Goal: Task Accomplishment & Management: Manage account settings

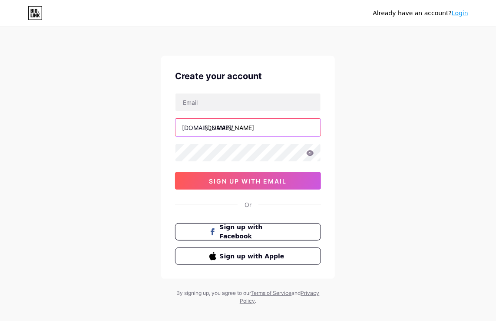
type input "[EMAIL_ADDRESS][DOMAIN_NAME]"
click at [244, 127] on input "mostfamohmd720@gmail.com" at bounding box center [248, 127] width 145 height 17
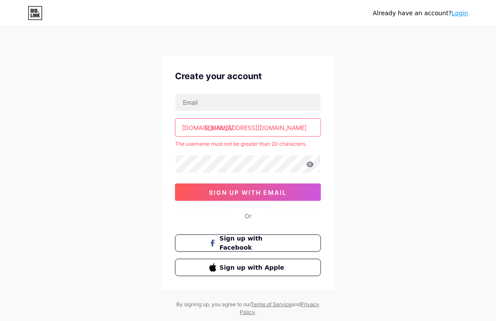
click at [351, 149] on div "Already have an account? Login Create your account bio.link/ mostfamohmd720@gma…" at bounding box center [248, 172] width 496 height 344
click at [460, 10] on link "Login" at bounding box center [460, 13] width 17 height 7
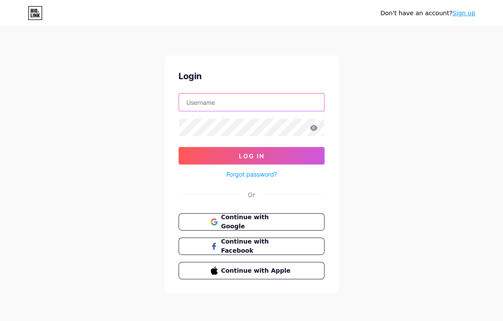
type input "mostfamohmd720@gmail.com"
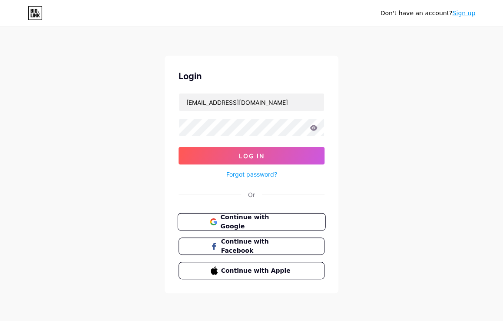
click at [233, 220] on span "Continue with Google" at bounding box center [256, 222] width 73 height 19
drag, startPoint x: 78, startPoint y: 139, endPoint x: -45, endPoint y: 80, distance: 136.3
click at [0, 80] on html "Don't have an account? Sign up Login mostfamohmd720@gmail.com Log In Forgot pas…" at bounding box center [251, 160] width 503 height 321
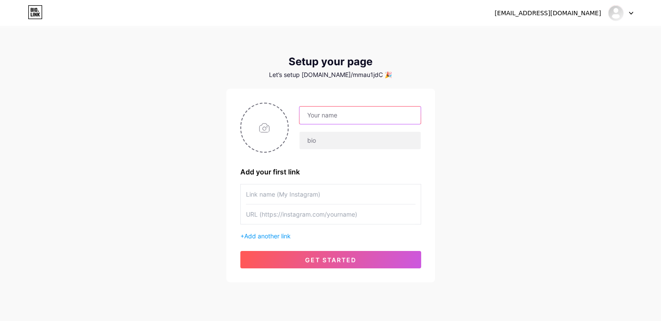
click at [335, 113] on input "text" at bounding box center [359, 114] width 121 height 17
type input "جنكال"
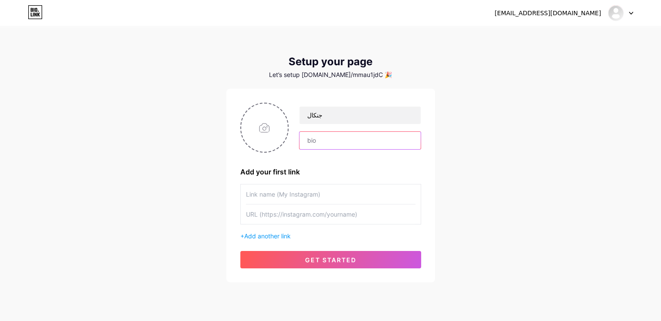
click at [356, 140] on input "text" at bounding box center [359, 140] width 121 height 17
click at [271, 199] on input "text" at bounding box center [331, 194] width 170 height 20
type input "انس"
click at [287, 209] on input "text" at bounding box center [331, 214] width 170 height 20
click at [254, 133] on input "file" at bounding box center [264, 127] width 47 height 48
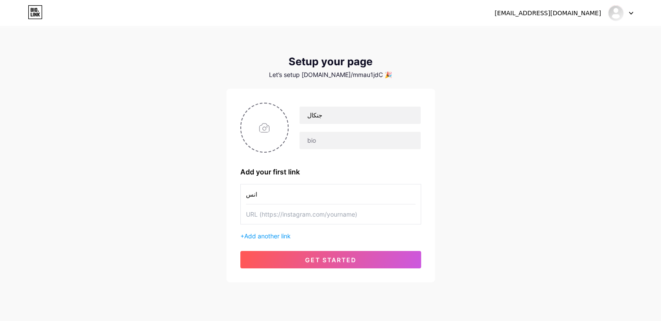
click at [264, 211] on input "text" at bounding box center [331, 214] width 170 height 20
paste input "https://www.instagram.com/jnkal37?igsh=bTRzZ3AzZjFscXM0"
type input "https://www.instagram.com/jnkal37?igsh=bTRzZ3AzZjFscXM0"
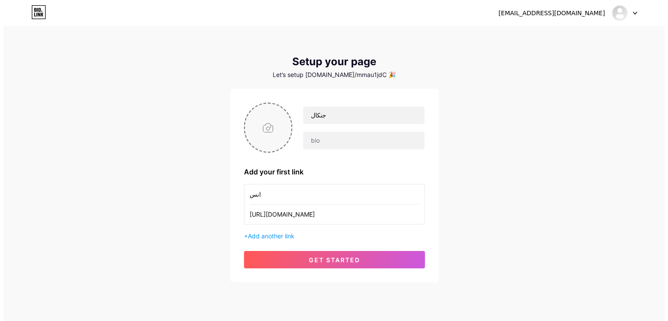
scroll to position [0, 0]
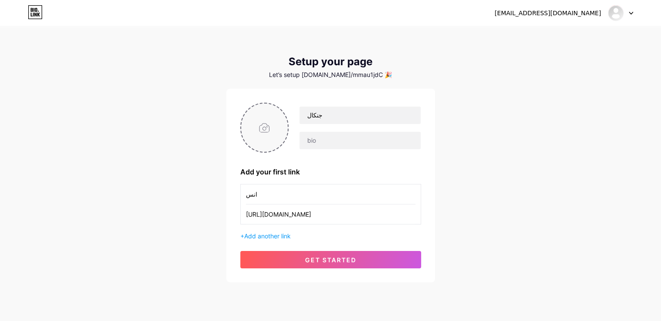
click at [269, 140] on input "file" at bounding box center [264, 127] width 47 height 48
type input "C:\fakepath\photo_2025-08-18_22-21-43.jpg"
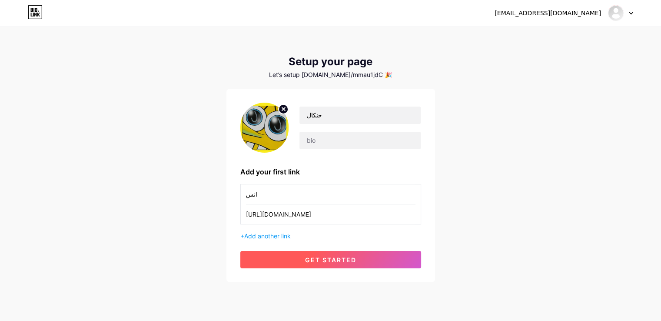
click at [300, 262] on button "get started" at bounding box center [330, 259] width 181 height 17
click at [326, 259] on span "get started" at bounding box center [330, 259] width 51 height 7
click at [0, 0] on span at bounding box center [0, 0] width 0 height 0
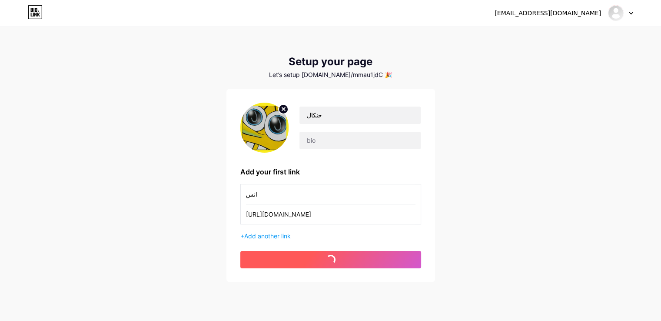
click at [326, 259] on span at bounding box center [330, 259] width 13 height 13
click at [326, 259] on span at bounding box center [330, 259] width 10 height 10
click at [326, 259] on button "get started" at bounding box center [330, 259] width 181 height 17
click at [326, 259] on span at bounding box center [330, 259] width 13 height 13
click at [326, 259] on span at bounding box center [331, 260] width 10 height 10
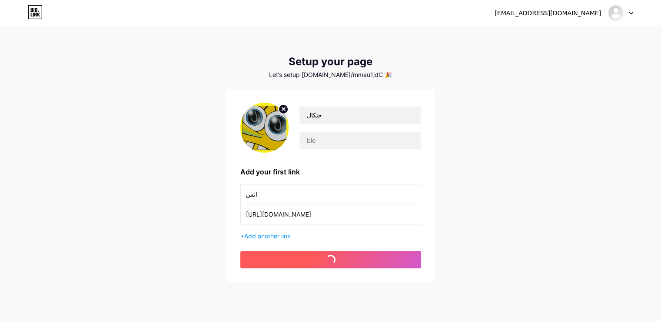
click at [326, 259] on span at bounding box center [330, 259] width 13 height 13
click at [326, 259] on button "get started" at bounding box center [330, 259] width 181 height 17
click at [326, 259] on span at bounding box center [330, 259] width 13 height 13
click at [326, 259] on span at bounding box center [330, 259] width 11 height 11
click at [326, 259] on span at bounding box center [330, 259] width 13 height 13
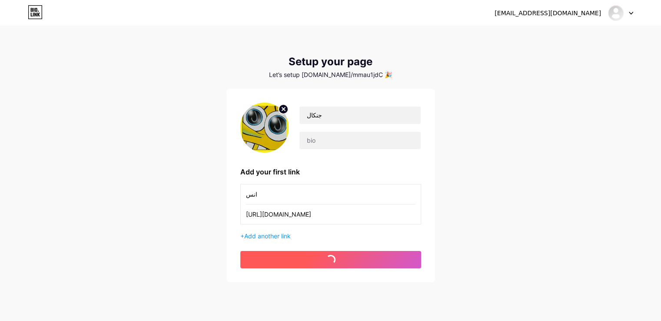
click at [326, 259] on button "get started" at bounding box center [330, 259] width 181 height 17
click at [326, 259] on span at bounding box center [330, 259] width 11 height 11
click at [326, 259] on span at bounding box center [331, 259] width 12 height 12
click at [326, 259] on button "get started" at bounding box center [330, 259] width 181 height 17
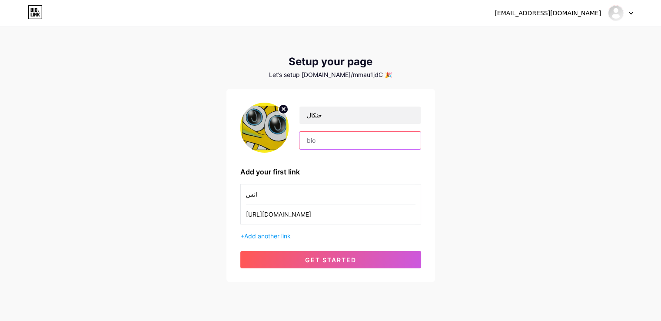
click at [348, 145] on input "text" at bounding box center [359, 140] width 121 height 17
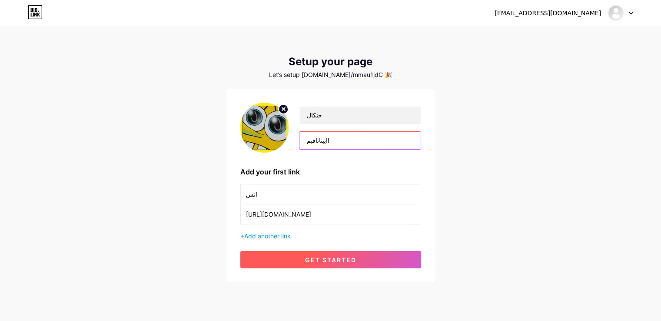
type input "اايينانافبم"
click at [325, 259] on span "get started" at bounding box center [330, 259] width 51 height 7
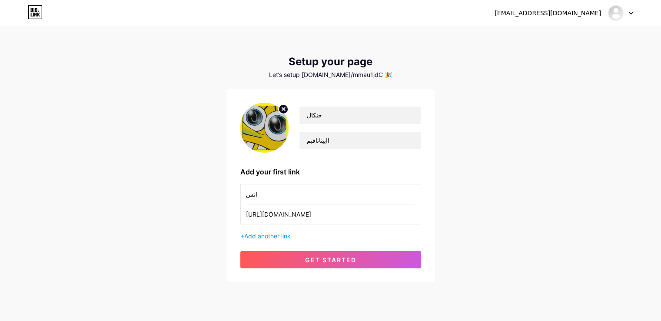
click at [503, 13] on div "mostfamohmd620@gmail.com Dashboard Logout" at bounding box center [330, 13] width 661 height 16
click at [503, 12] on icon at bounding box center [631, 13] width 4 height 3
click at [499, 44] on div "mostfamohmd620@gmail.com Dashboard Logout Setup your page Let’s setup bio.link/…" at bounding box center [330, 155] width 661 height 310
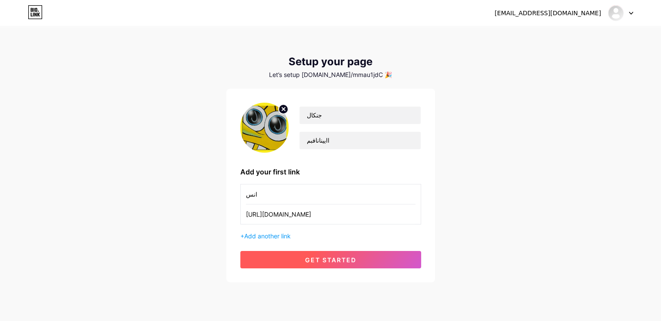
click at [317, 263] on span "get started" at bounding box center [330, 259] width 51 height 7
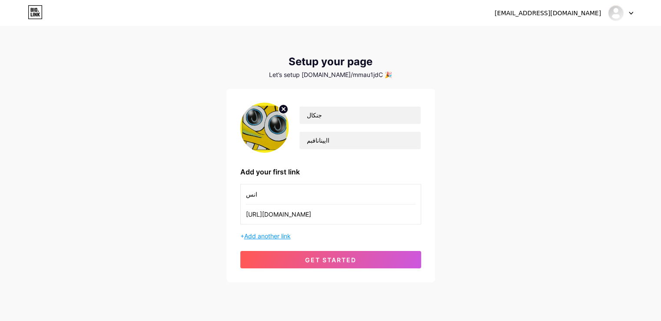
click at [273, 233] on span "Add another link" at bounding box center [267, 235] width 47 height 7
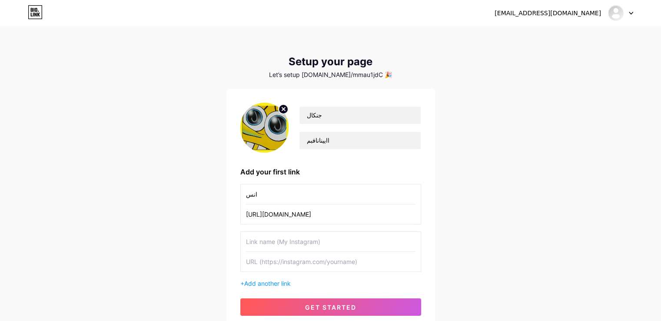
click at [296, 242] on input "text" at bounding box center [331, 242] width 170 height 20
click at [288, 260] on input "text" at bounding box center [331, 262] width 170 height 20
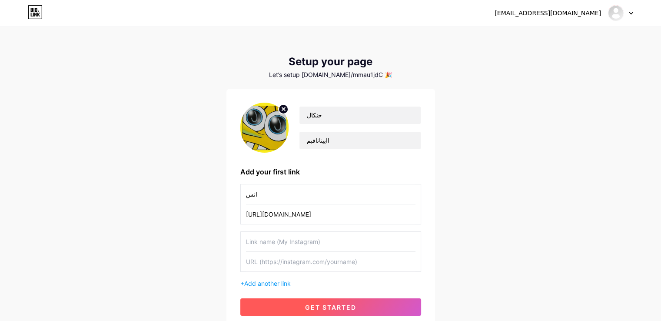
click at [335, 313] on button "get started" at bounding box center [330, 306] width 181 height 17
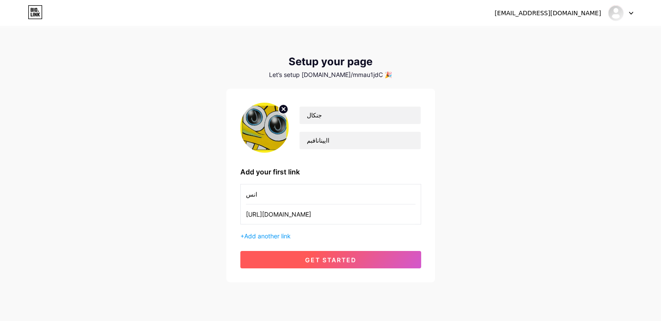
click at [334, 262] on span "get started" at bounding box center [330, 259] width 51 height 7
click at [334, 262] on span at bounding box center [330, 259] width 13 height 13
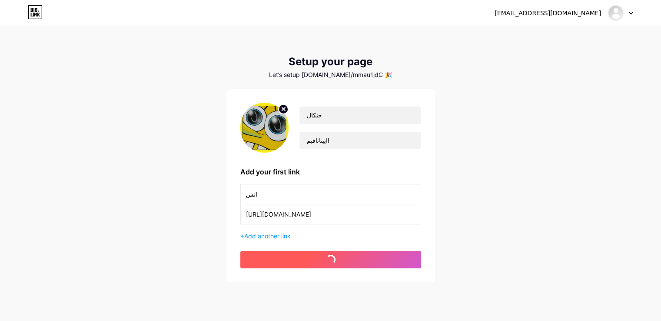
click at [334, 262] on button "get started" at bounding box center [330, 259] width 181 height 17
click at [334, 262] on span at bounding box center [330, 259] width 10 height 10
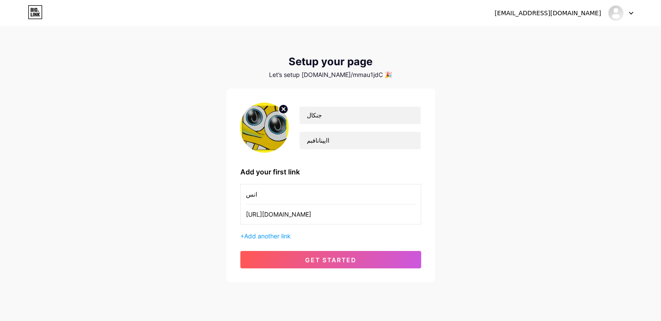
click at [503, 12] on icon at bounding box center [630, 13] width 3 height 2
click at [503, 58] on li "Logout" at bounding box center [579, 58] width 108 height 23
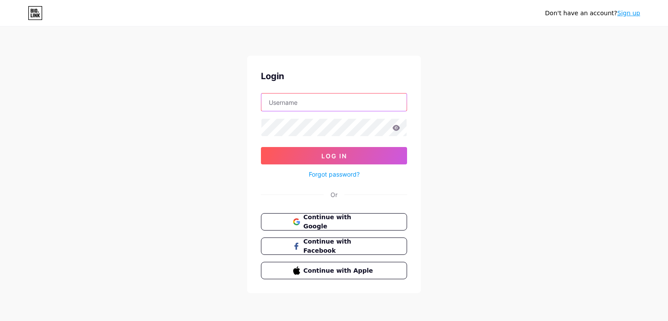
type input "[EMAIL_ADDRESS][DOMAIN_NAME]"
click at [323, 218] on span "Continue with Google" at bounding box center [338, 222] width 73 height 19
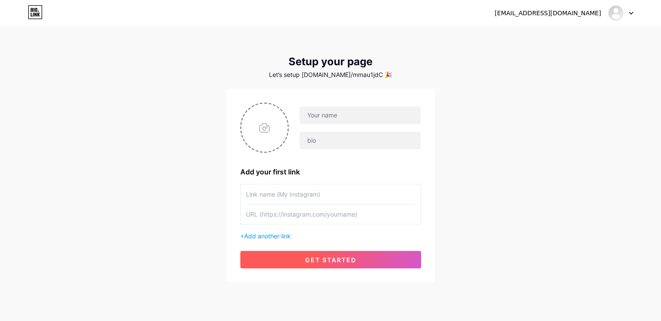
click at [335, 262] on span "get started" at bounding box center [330, 259] width 51 height 7
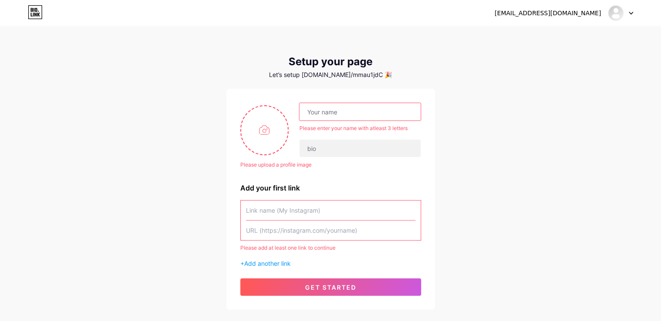
click at [326, 113] on input "text" at bounding box center [359, 111] width 121 height 17
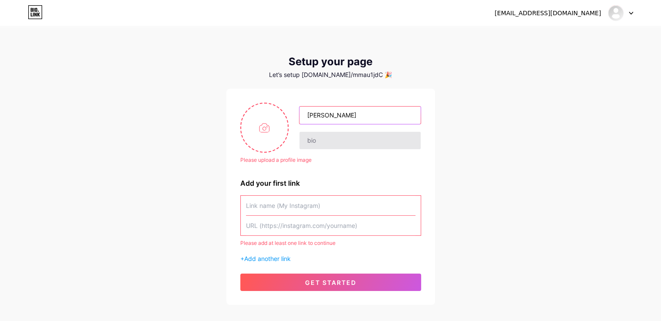
type input "مصطفى"
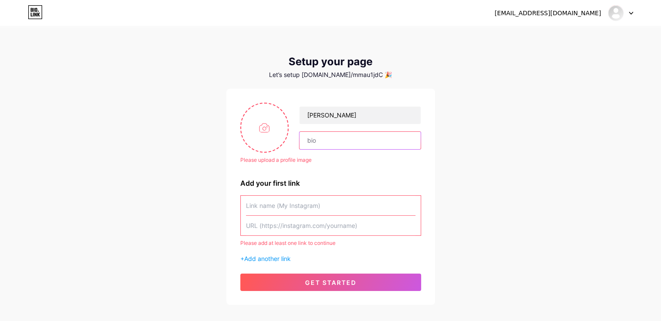
click at [323, 140] on input "text" at bounding box center [359, 140] width 121 height 17
type input "لا شي"
click at [320, 205] on input "text" at bounding box center [331, 206] width 170 height 20
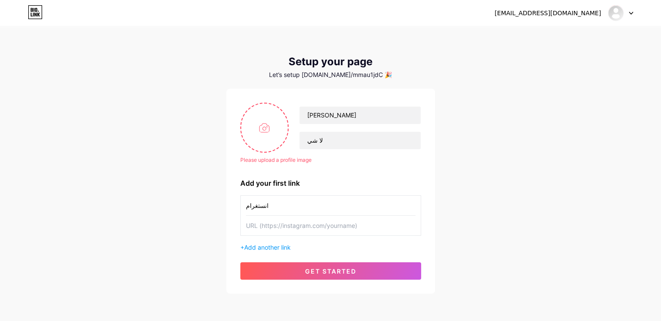
type input "انستغرام"
click at [275, 225] on input "text" at bounding box center [331, 226] width 170 height 20
paste input "https://www.instagram.com/jnkal37?igsh=bTRzZ3AzZjFscXM0"
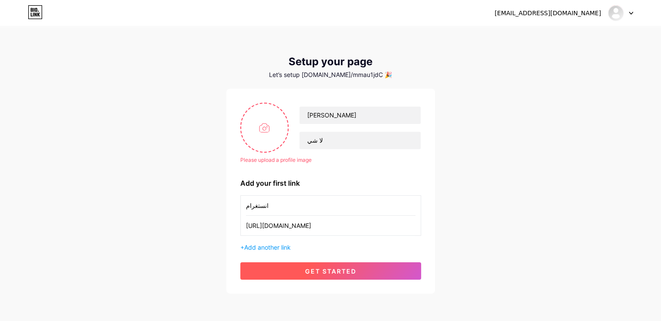
type input "https://www.instagram.com/jnkal37?igsh=bTRzZ3AzZjFscXM0"
click at [361, 273] on button "get started" at bounding box center [330, 270] width 181 height 17
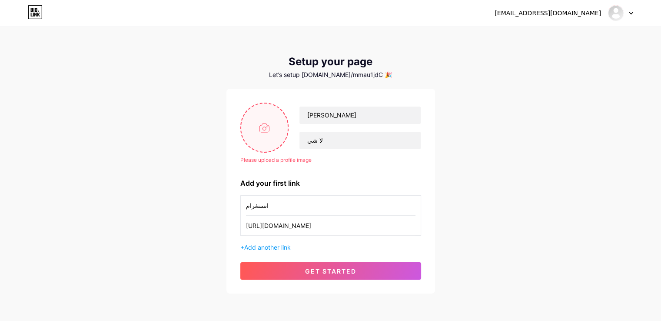
click at [276, 124] on input "file" at bounding box center [264, 127] width 47 height 48
type input "C:\fakepath\photo_2025-08-18_22-21-43.jpg"
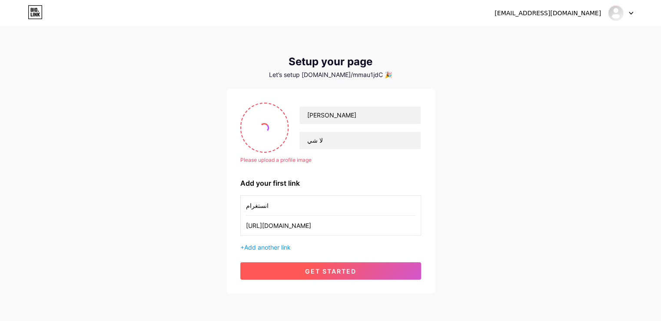
click at [317, 269] on span "get started" at bounding box center [330, 270] width 51 height 7
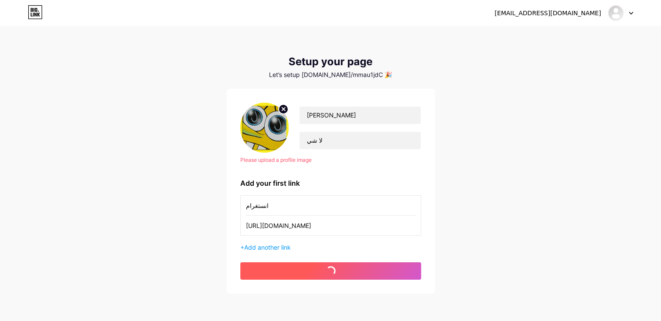
click at [317, 269] on span "get started" at bounding box center [330, 270] width 51 height 7
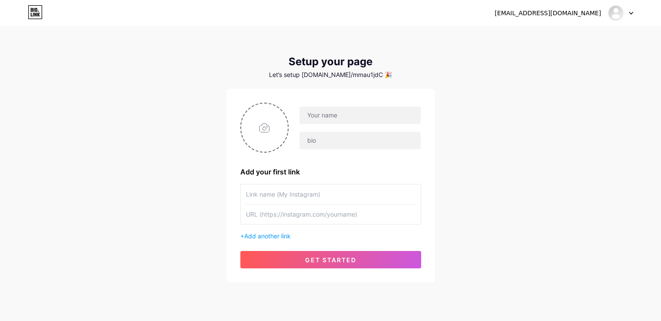
click at [357, 74] on div "Let’s setup bio.link/mmau1jdC 🎉" at bounding box center [330, 74] width 209 height 7
click at [369, 75] on div "Let’s setup bio.link/mmau1jdC 🎉" at bounding box center [330, 74] width 209 height 7
click at [324, 116] on input "text" at bounding box center [359, 114] width 121 height 17
click at [349, 211] on input "text" at bounding box center [331, 214] width 170 height 20
click at [337, 112] on input "text" at bounding box center [359, 114] width 121 height 17
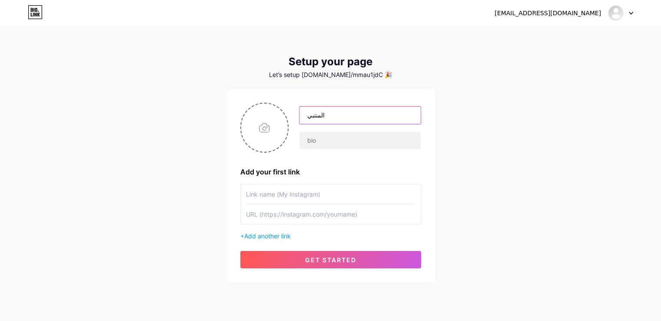
type input "المنتبي"
click at [299, 215] on input "text" at bounding box center [331, 214] width 170 height 20
paste input "[URL][DOMAIN_NAME]"
type input "[URL][DOMAIN_NAME]"
click at [292, 197] on input "text" at bounding box center [331, 194] width 170 height 20
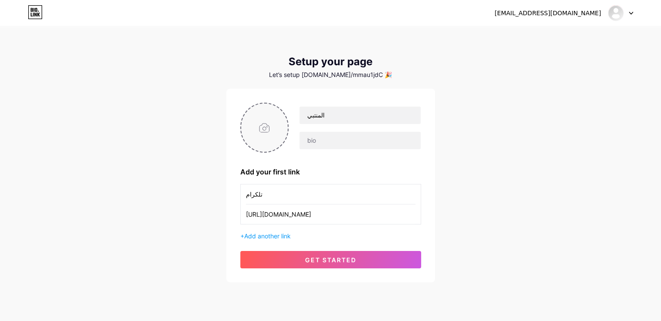
type input "تلكرام"
click at [273, 122] on input "file" at bounding box center [264, 127] width 47 height 48
type input "C:\fakepath\photo_2025-08-18_22-21-43.jpg"
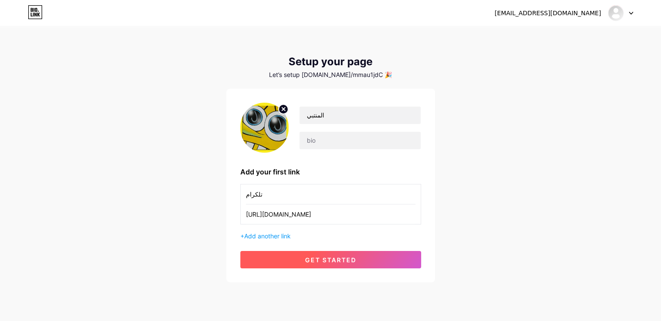
click at [338, 261] on span "get started" at bounding box center [330, 259] width 51 height 7
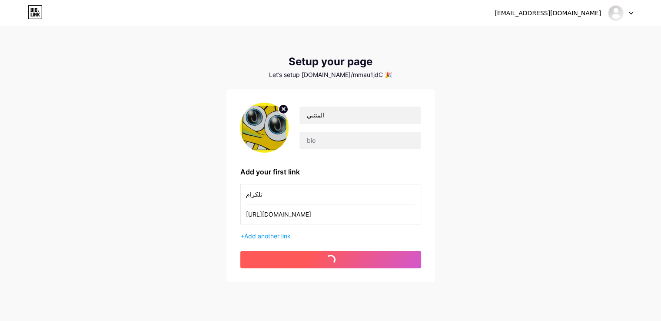
click at [338, 261] on span "get started" at bounding box center [330, 259] width 51 height 7
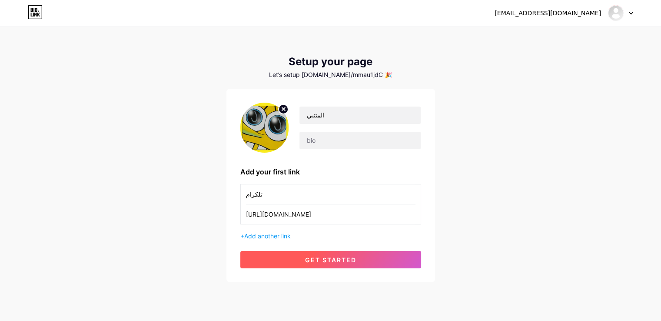
click at [338, 261] on span "get started" at bounding box center [330, 259] width 51 height 7
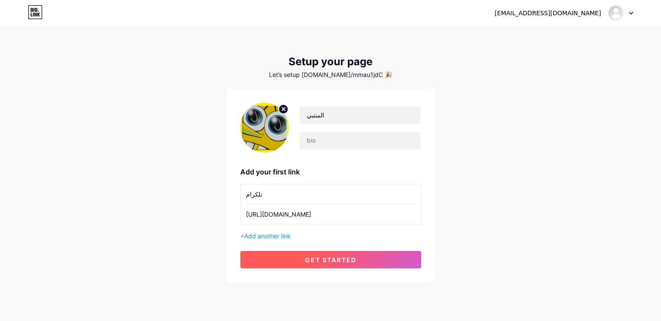
click at [338, 261] on span "get started" at bounding box center [330, 259] width 51 height 7
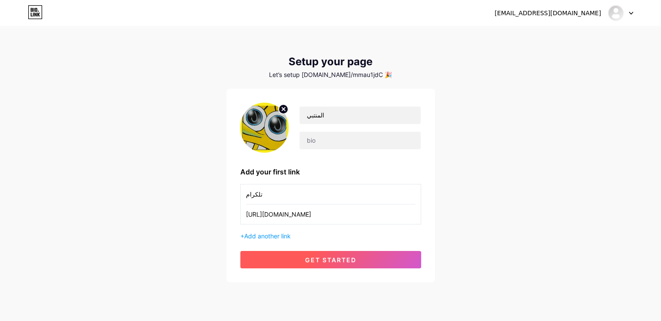
click at [338, 261] on span "get started" at bounding box center [330, 259] width 51 height 7
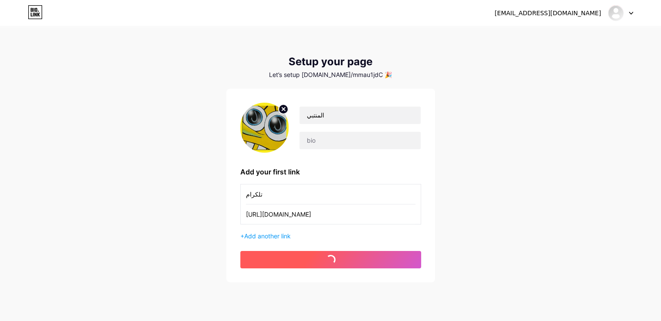
click at [338, 261] on span "get started" at bounding box center [330, 259] width 51 height 7
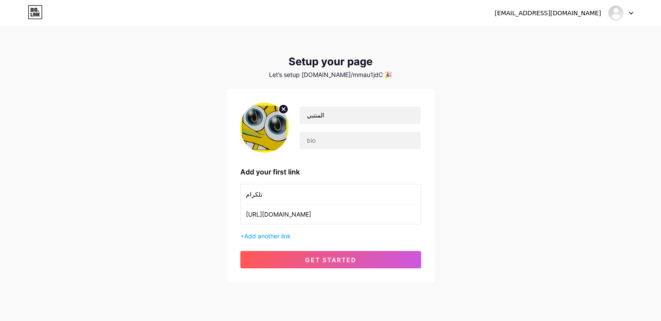
click at [40, 15] on icon at bounding box center [35, 12] width 15 height 14
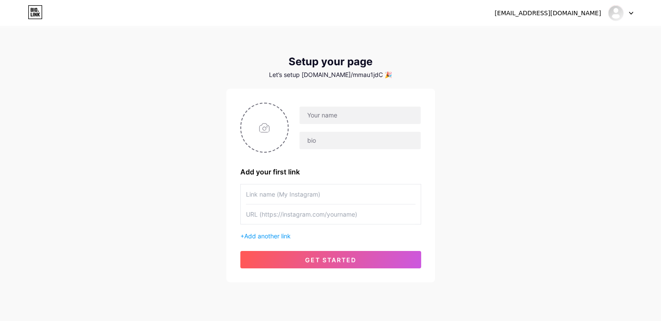
click at [628, 13] on div at bounding box center [620, 13] width 25 height 16
click at [555, 60] on li "Logout" at bounding box center [579, 58] width 108 height 23
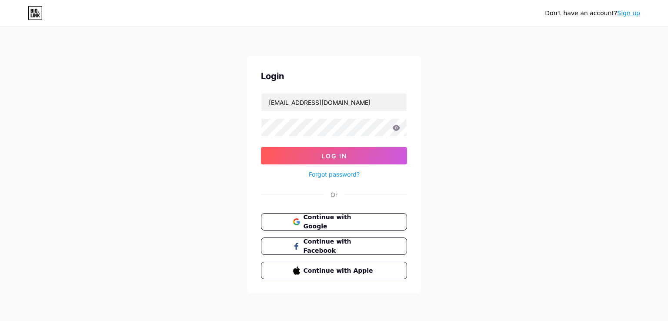
click at [395, 128] on icon at bounding box center [396, 128] width 8 height 6
drag, startPoint x: 314, startPoint y: 105, endPoint x: 309, endPoint y: 104, distance: 4.8
click at [309, 104] on input "mostfamohmd720@gmail.com" at bounding box center [333, 101] width 145 height 17
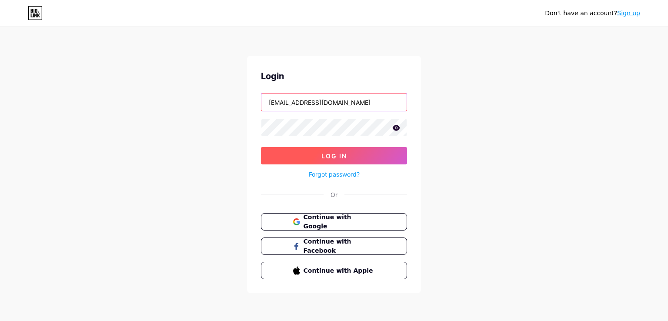
type input "[EMAIL_ADDRESS][DOMAIN_NAME]"
click at [347, 148] on button "Log In" at bounding box center [334, 155] width 146 height 17
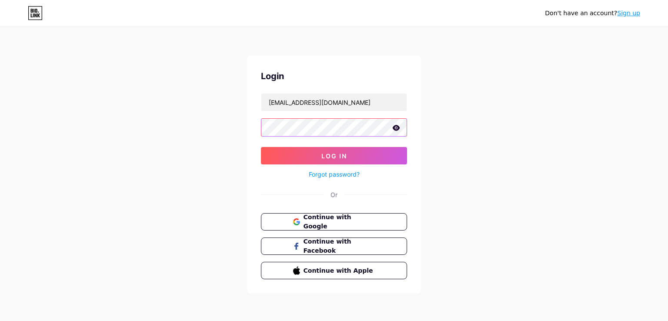
click at [261, 147] on button "Log In" at bounding box center [334, 155] width 146 height 17
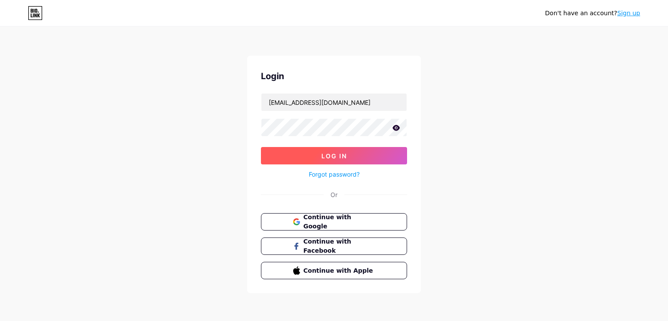
click at [336, 159] on button "Log In" at bounding box center [334, 155] width 146 height 17
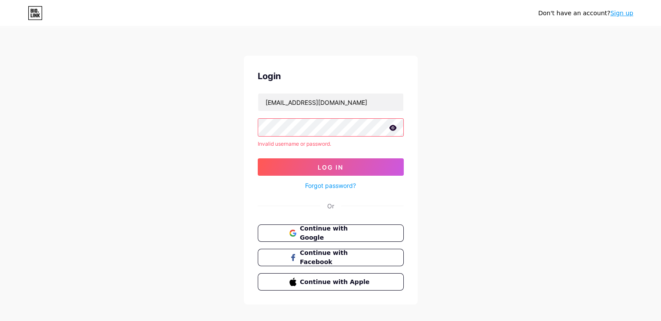
click at [244, 137] on div "Login mostfamohmd620@gmail.com Invalid username or password. Log In Forgot pass…" at bounding box center [331, 180] width 174 height 249
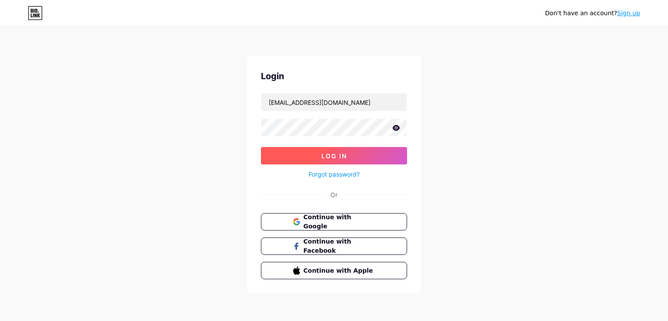
click at [369, 160] on button "Log In" at bounding box center [334, 155] width 146 height 17
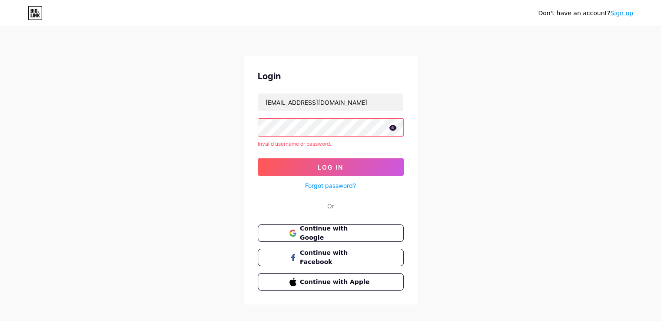
click at [229, 181] on div "Don't have an account? Sign up Login mostfamohmd620@gmail.com Invalid username …" at bounding box center [330, 166] width 661 height 332
click at [332, 187] on link "Forgot password?" at bounding box center [330, 185] width 51 height 9
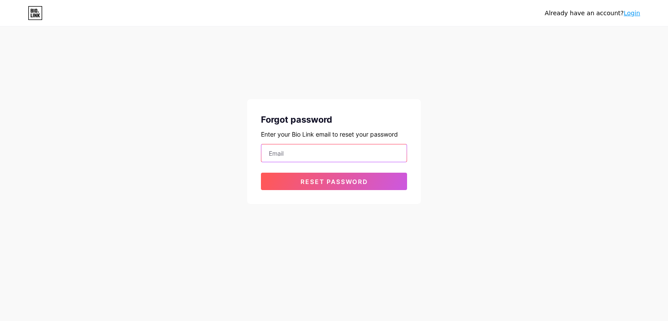
click at [292, 155] on input "email" at bounding box center [333, 152] width 145 height 17
click at [310, 153] on input "mostfamohmd720@gmail.com" at bounding box center [333, 152] width 145 height 17
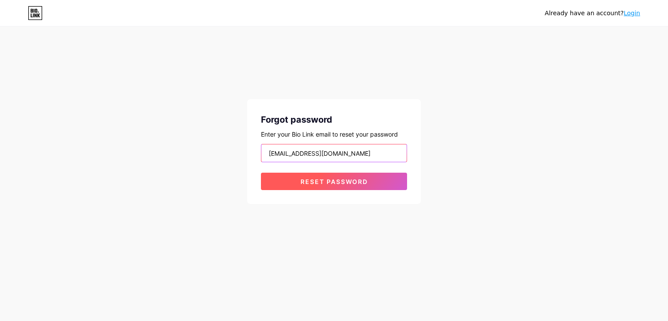
type input "[EMAIL_ADDRESS][DOMAIN_NAME]"
click at [322, 183] on span "Reset password" at bounding box center [333, 181] width 67 height 7
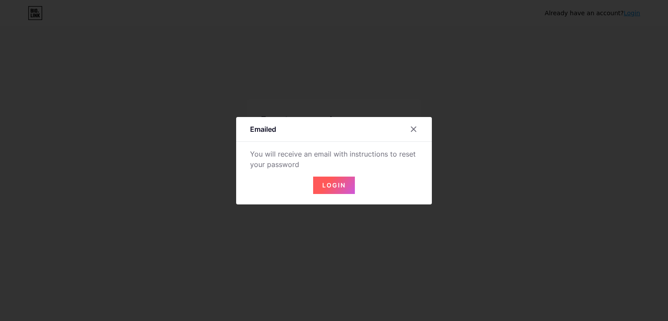
click at [347, 185] on button "Login" at bounding box center [334, 184] width 42 height 17
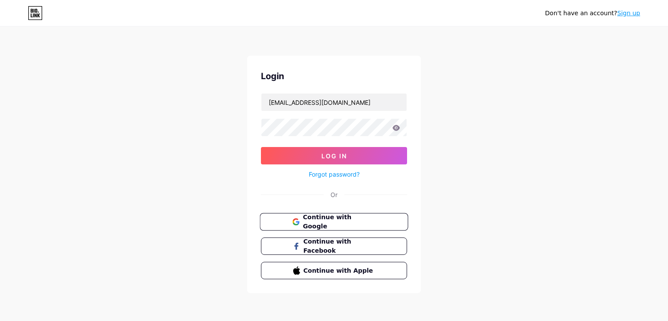
click at [330, 219] on span "Continue with Google" at bounding box center [338, 222] width 73 height 19
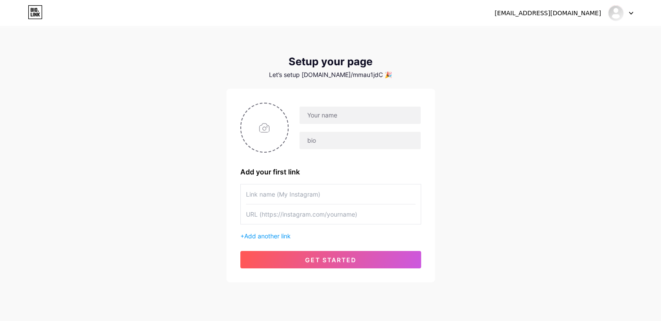
click at [593, 10] on div "[EMAIL_ADDRESS][DOMAIN_NAME]" at bounding box center [548, 13] width 106 height 9
drag, startPoint x: 635, startPoint y: 12, endPoint x: 629, endPoint y: 13, distance: 5.2
click at [629, 13] on div "[EMAIL_ADDRESS][DOMAIN_NAME] Dashboard Logout" at bounding box center [330, 13] width 661 height 16
click at [629, 13] on icon at bounding box center [630, 13] width 3 height 2
click at [544, 36] on link "Dashboard" at bounding box center [579, 35] width 108 height 23
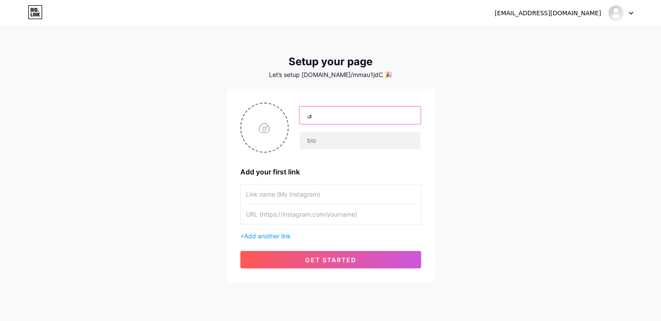
click at [327, 109] on input "ى" at bounding box center [359, 114] width 121 height 17
type input "ىتمى"
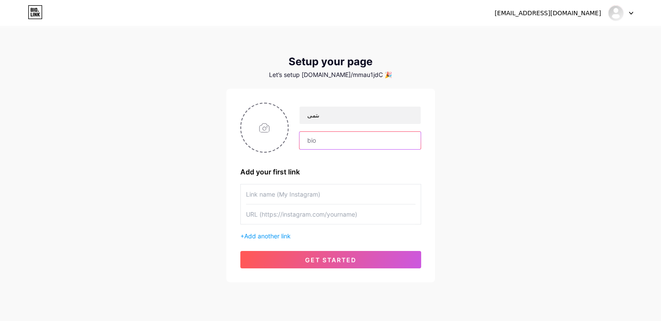
click at [318, 144] on input "text" at bounding box center [359, 140] width 121 height 17
type input "ت نتت متم"
click at [285, 192] on input "text" at bounding box center [331, 194] width 170 height 20
type input "تىى"
click at [287, 209] on input "text" at bounding box center [331, 214] width 170 height 20
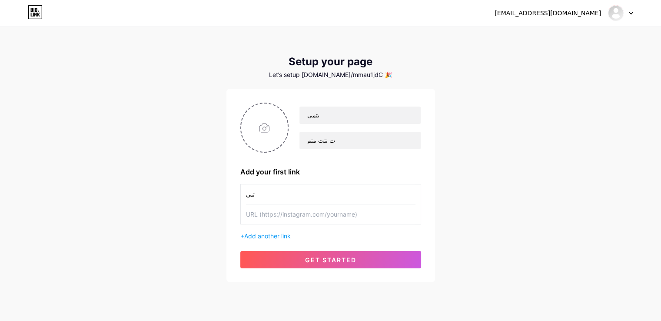
paste input "[URL][DOMAIN_NAME]"
type input "[URL][DOMAIN_NAME]"
click at [273, 124] on input "file" at bounding box center [264, 127] width 47 height 48
type input "C:\fakepath\1754075780907.png"
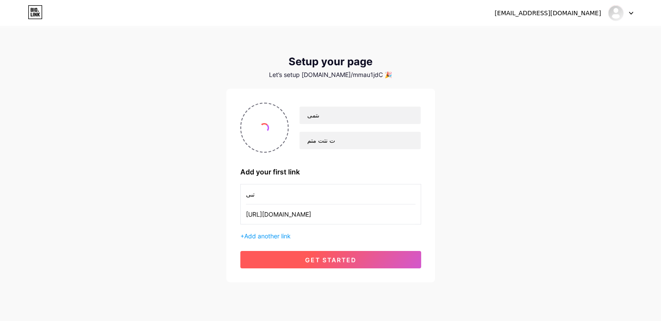
click at [319, 259] on span "get started" at bounding box center [330, 259] width 51 height 7
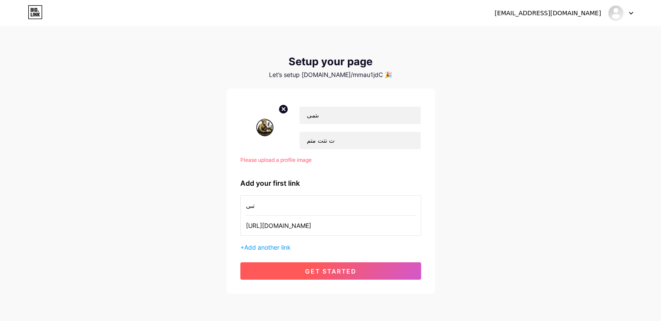
click at [323, 266] on button "get started" at bounding box center [330, 270] width 181 height 17
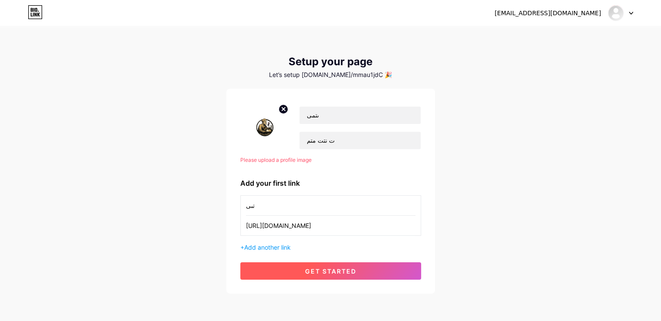
click at [323, 266] on button "get started" at bounding box center [330, 270] width 181 height 17
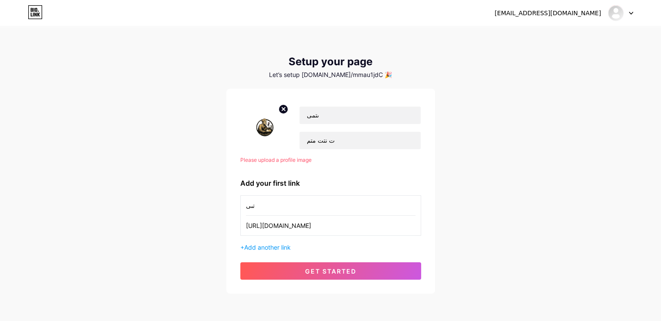
click at [262, 129] on img at bounding box center [264, 128] width 49 height 50
click at [281, 106] on circle at bounding box center [284, 109] width 10 height 10
click at [254, 131] on input "file" at bounding box center [264, 127] width 47 height 48
type input "C:\fakepath\photo_2025-08-18_22-21-43.jpg"
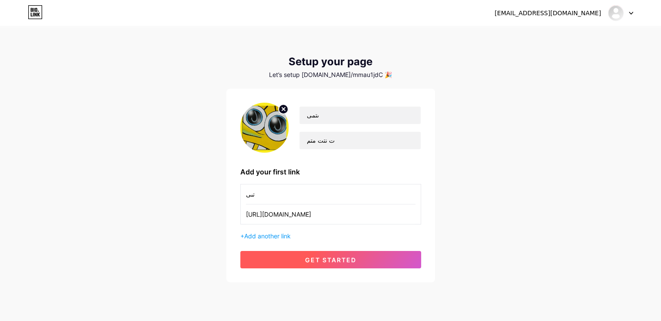
click at [310, 261] on span "get started" at bounding box center [330, 259] width 51 height 7
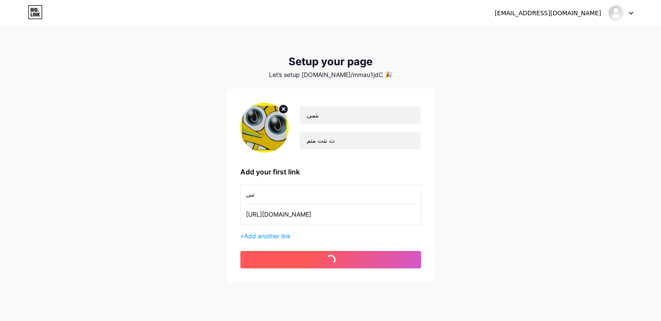
click at [310, 261] on span "get started" at bounding box center [330, 259] width 51 height 7
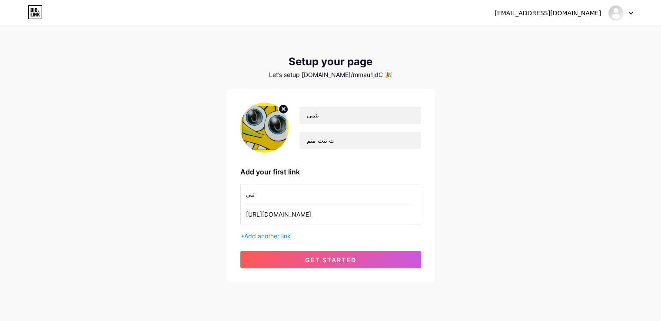
click at [276, 236] on span "Add another link" at bounding box center [267, 235] width 47 height 7
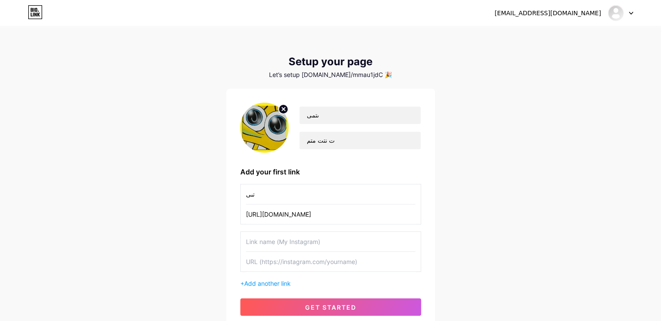
click at [278, 238] on input "text" at bounding box center [331, 242] width 170 height 20
type input "تىخهى"
click at [263, 259] on input "text" at bounding box center [331, 262] width 170 height 20
paste input "https://t.me/Almtnablebary"
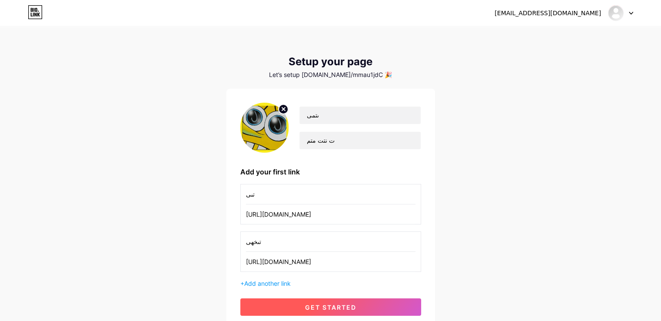
type input "https://t.me/Almtnablebary"
click at [334, 305] on span "get started" at bounding box center [330, 306] width 51 height 7
click at [0, 0] on span at bounding box center [0, 0] width 0 height 0
click at [334, 305] on span at bounding box center [331, 307] width 10 height 10
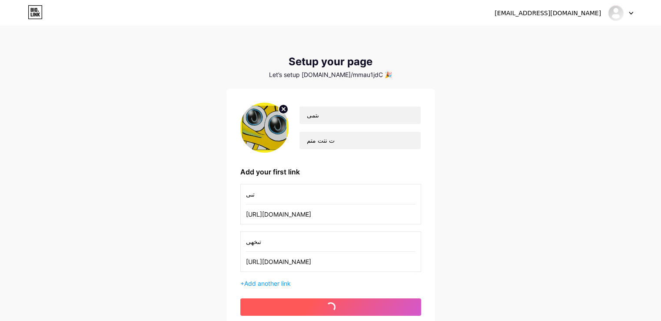
click at [334, 305] on span at bounding box center [330, 306] width 13 height 13
click at [334, 305] on button "get started" at bounding box center [330, 306] width 181 height 17
click at [334, 305] on span at bounding box center [330, 306] width 13 height 13
click at [334, 305] on span at bounding box center [331, 307] width 10 height 10
click at [334, 305] on span at bounding box center [330, 307] width 10 height 10
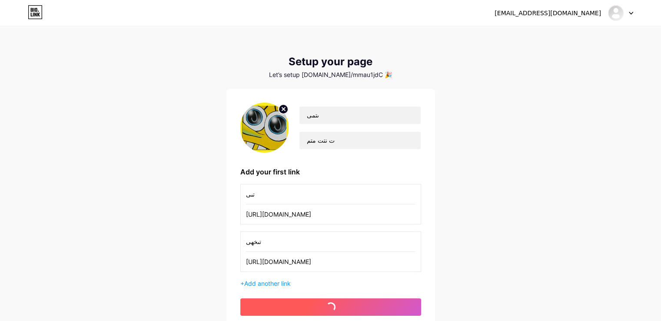
click at [334, 305] on button "get started" at bounding box center [330, 306] width 181 height 17
click at [334, 305] on span at bounding box center [331, 307] width 12 height 12
click at [334, 305] on span "get started" at bounding box center [330, 306] width 51 height 7
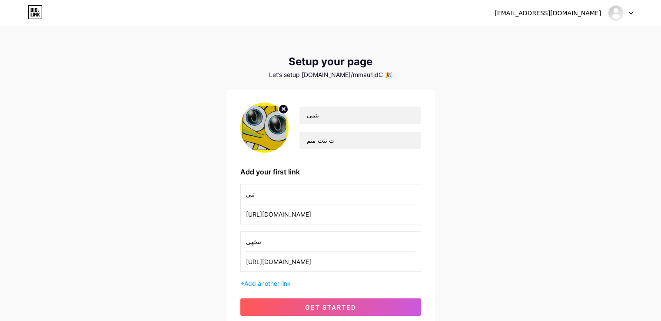
click at [631, 16] on div at bounding box center [620, 13] width 25 height 16
click at [476, 126] on div "mostfamohmd620@gmail.com Dashboard Logout Setup your page Let’s setup bio.link/…" at bounding box center [330, 178] width 661 height 357
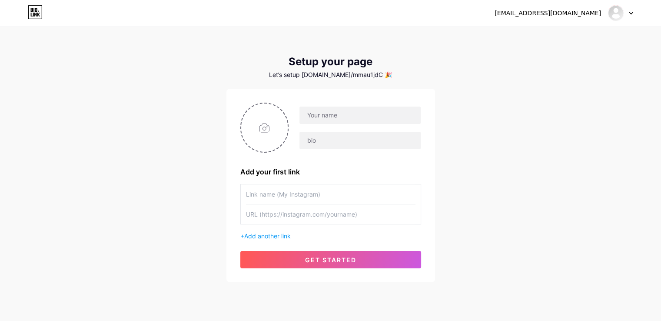
click at [631, 10] on div at bounding box center [620, 13] width 25 height 16
click at [617, 10] on img at bounding box center [616, 13] width 14 height 14
click at [587, 6] on div "[EMAIL_ADDRESS][DOMAIN_NAME]" at bounding box center [564, 13] width 139 height 16
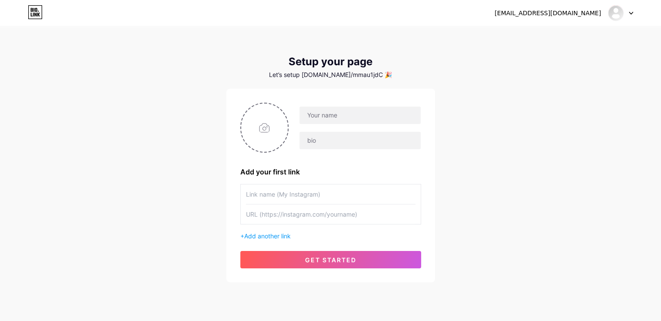
click at [582, 13] on div "[EMAIL_ADDRESS][DOMAIN_NAME]" at bounding box center [548, 13] width 106 height 9
click at [628, 14] on div at bounding box center [620, 13] width 25 height 16
click at [548, 61] on li "Logout" at bounding box center [579, 58] width 108 height 23
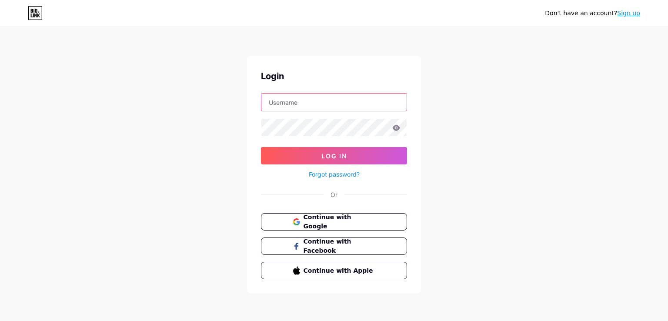
type input "[EMAIL_ADDRESS][DOMAIN_NAME]"
click at [548, 61] on div "Don't have an account? Sign up Login mostfamohmd720@gmail.com Log In Forgot pas…" at bounding box center [334, 160] width 668 height 321
click at [395, 130] on div at bounding box center [334, 127] width 146 height 18
click at [395, 130] on icon at bounding box center [395, 128] width 7 height 6
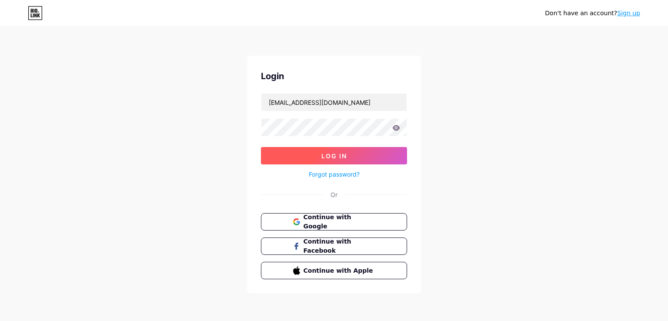
click at [322, 157] on span "Log In" at bounding box center [334, 155] width 26 height 7
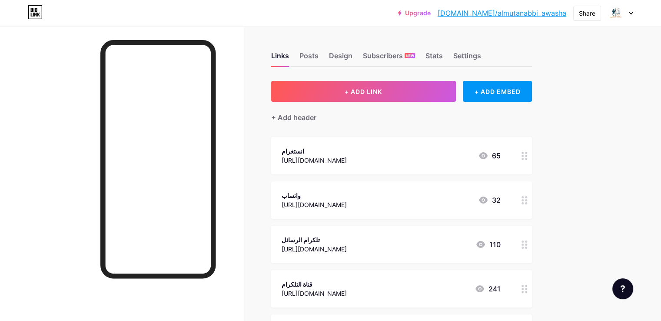
click at [626, 12] on div at bounding box center [620, 13] width 25 height 16
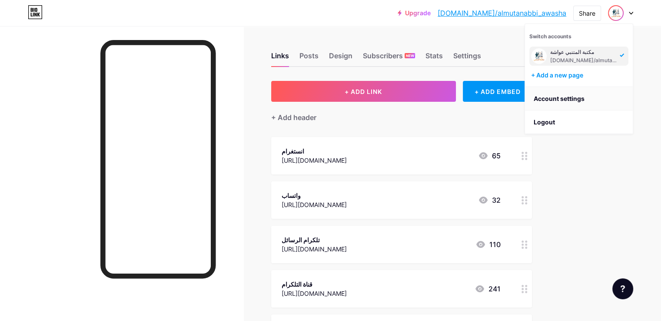
click at [547, 99] on link "Account settings" at bounding box center [579, 98] width 108 height 23
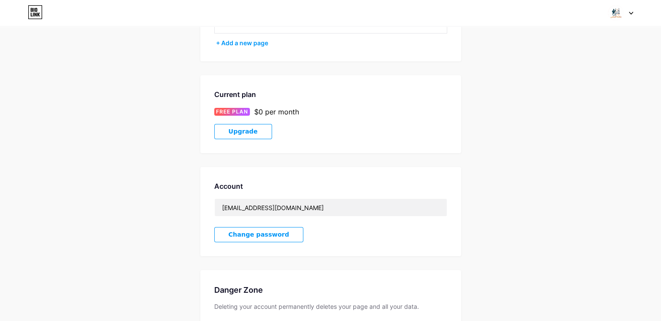
scroll to position [108, 0]
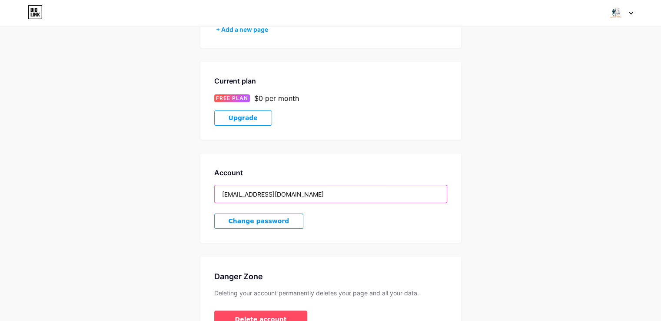
drag, startPoint x: 316, startPoint y: 192, endPoint x: 198, endPoint y: 189, distance: 118.3
click at [198, 189] on div "Account Settings My pages مكتبة المتنبي عواشة bio.link/almutanabbi_awasha + Add…" at bounding box center [330, 137] width 661 height 410
click at [269, 193] on input "[EMAIL_ADDRESS][DOMAIN_NAME]" at bounding box center [331, 193] width 232 height 17
drag, startPoint x: 273, startPoint y: 192, endPoint x: 264, endPoint y: 193, distance: 8.7
click at [264, 193] on input "[EMAIL_ADDRESS][DOMAIN_NAME]" at bounding box center [331, 193] width 232 height 17
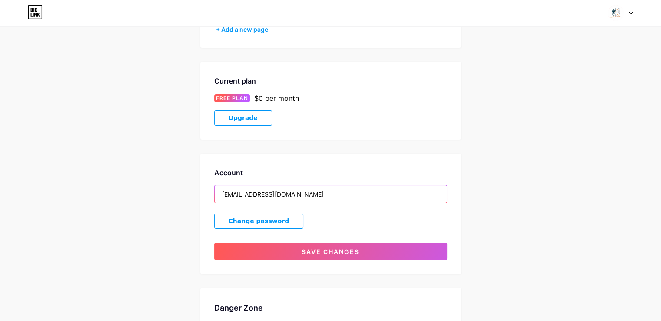
type input "mostfamohmd612@gmail.com"
click at [274, 223] on span "Change password" at bounding box center [259, 220] width 61 height 7
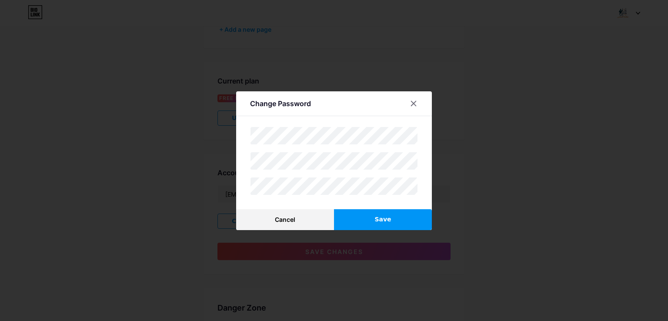
click at [376, 219] on span "Save" at bounding box center [382, 219] width 17 height 9
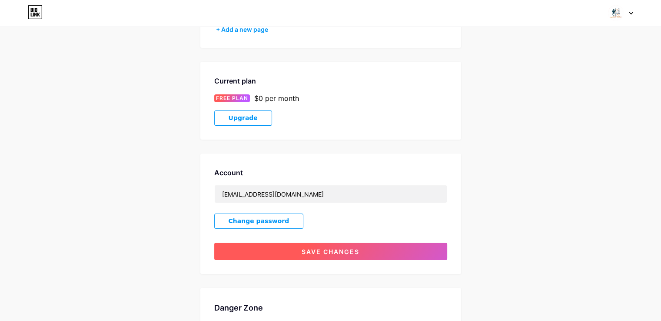
click at [342, 251] on span "Save changes" at bounding box center [331, 251] width 58 height 7
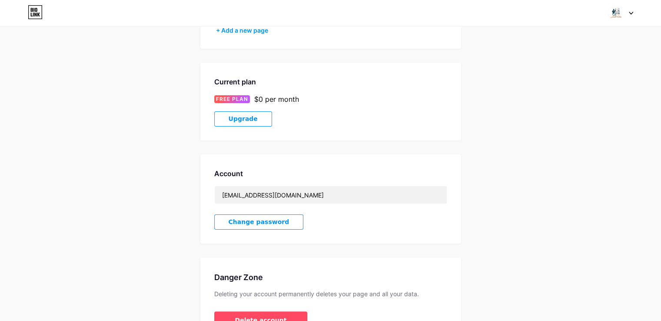
scroll to position [109, 0]
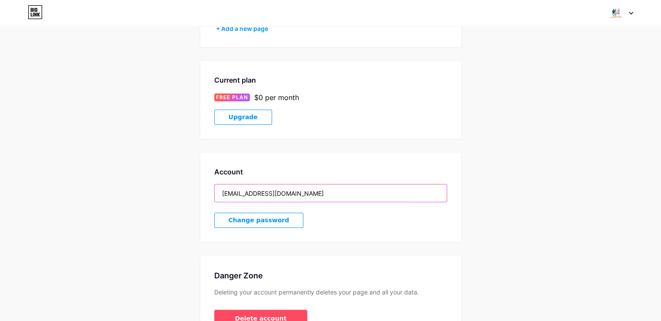
click at [263, 193] on input "[EMAIL_ADDRESS][DOMAIN_NAME]" at bounding box center [331, 192] width 232 height 17
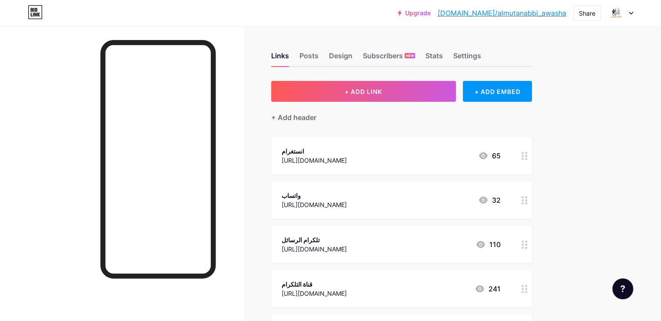
click at [625, 10] on div at bounding box center [620, 13] width 25 height 16
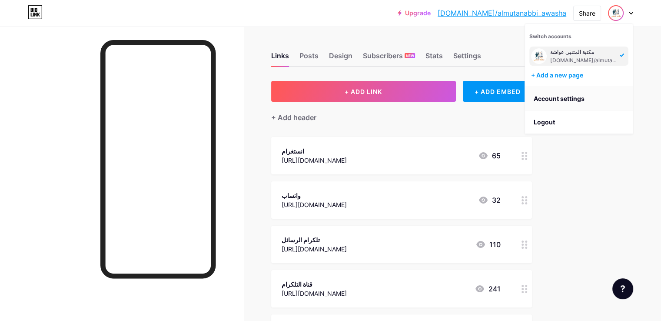
click at [563, 104] on link "Account settings" at bounding box center [579, 98] width 108 height 23
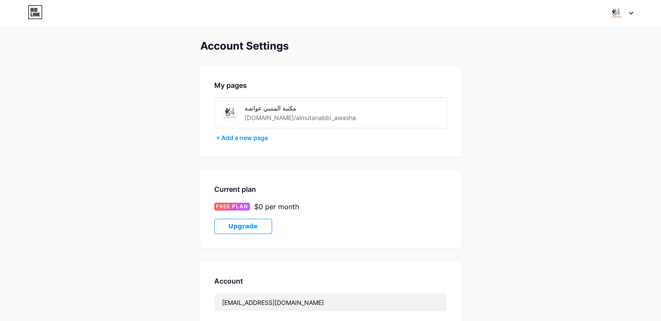
scroll to position [163, 0]
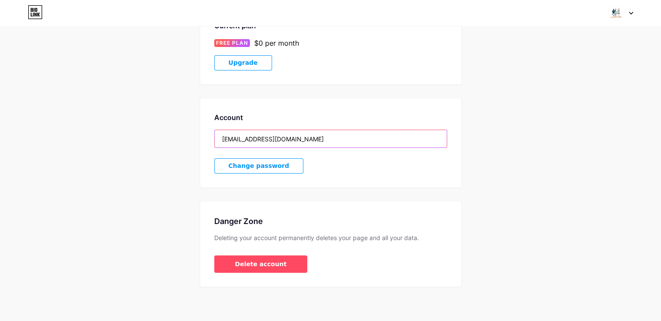
drag, startPoint x: 266, startPoint y: 133, endPoint x: 261, endPoint y: 137, distance: 5.6
click at [261, 137] on input "[EMAIL_ADDRESS][DOMAIN_NAME]" at bounding box center [331, 138] width 232 height 17
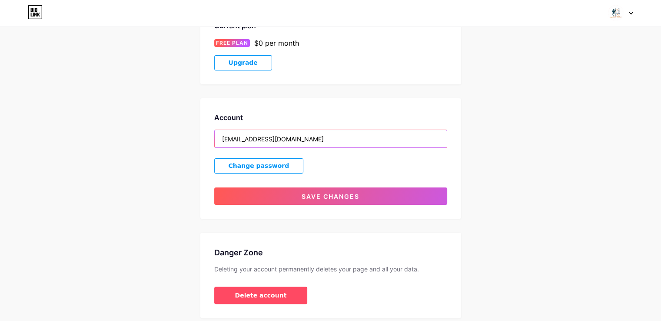
click at [270, 139] on input "[EMAIL_ADDRESS][DOMAIN_NAME]" at bounding box center [331, 138] width 232 height 17
click at [273, 139] on input "[EMAIL_ADDRESS][DOMAIN_NAME]" at bounding box center [331, 138] width 232 height 17
drag, startPoint x: 273, startPoint y: 139, endPoint x: 268, endPoint y: 139, distance: 4.8
click at [268, 139] on input "[EMAIL_ADDRESS][DOMAIN_NAME]" at bounding box center [331, 138] width 232 height 17
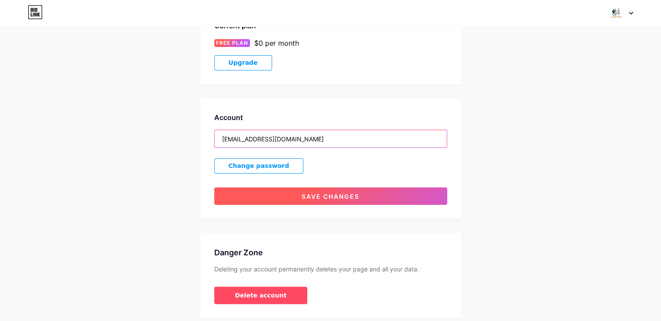
type input "[EMAIL_ADDRESS][DOMAIN_NAME]"
click at [292, 189] on button "Save changes" at bounding box center [330, 195] width 233 height 17
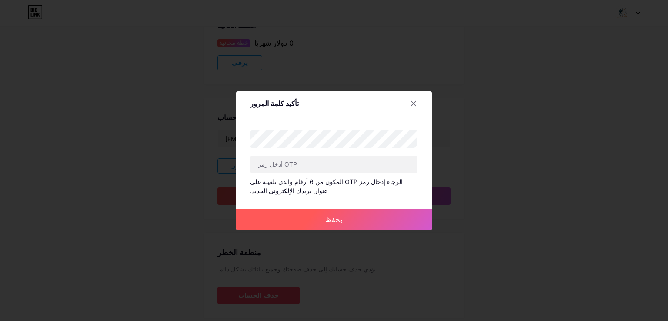
click at [506, 173] on div at bounding box center [334, 160] width 668 height 321
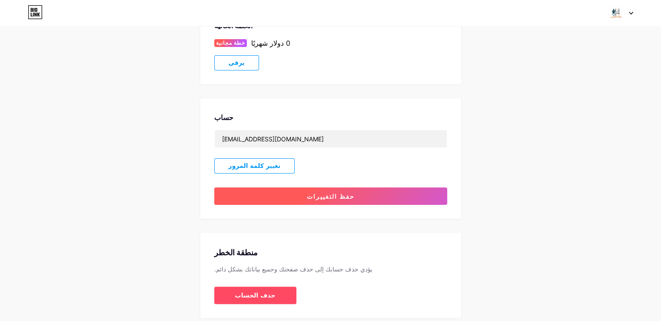
click at [332, 197] on font "حفظ التغييرات" at bounding box center [331, 196] width 48 height 7
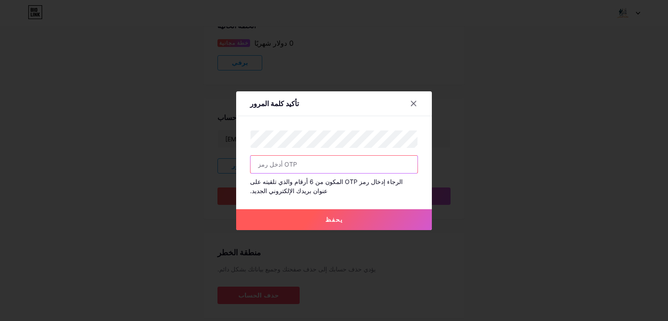
click at [270, 161] on input "text" at bounding box center [333, 164] width 167 height 17
click at [270, 164] on input "text" at bounding box center [333, 164] width 167 height 17
paste input "ABAS2003"
type input "ABAS2003"
click at [334, 219] on font "يحفظ" at bounding box center [334, 219] width 18 height 7
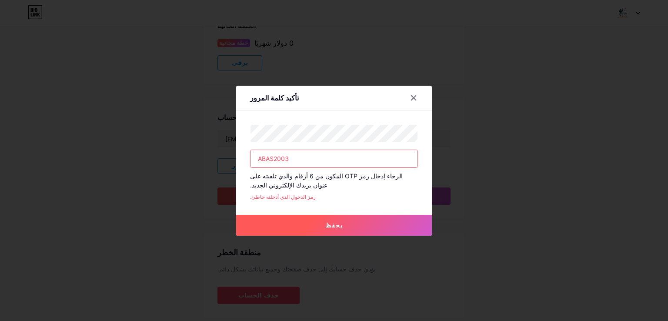
click at [285, 196] on font "رمز الدخول الذي أدخلته خاطئ." at bounding box center [283, 196] width 66 height 7
drag, startPoint x: 289, startPoint y: 155, endPoint x: 224, endPoint y: 157, distance: 65.2
click at [224, 157] on div "تأكيد كلمة المرور ABAS2003 الرجاء إدخال رمز OTP المكون من 6 أرقام والذي تلقيته …" at bounding box center [334, 160] width 668 height 321
click at [411, 98] on icon at bounding box center [413, 97] width 7 height 7
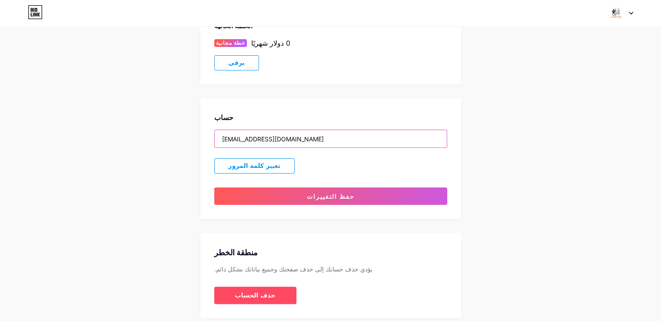
drag, startPoint x: 266, startPoint y: 137, endPoint x: 262, endPoint y: 138, distance: 4.4
click at [262, 138] on input "mostfamohmd612@gmail.com" at bounding box center [331, 138] width 232 height 17
drag, startPoint x: 273, startPoint y: 138, endPoint x: 265, endPoint y: 140, distance: 8.5
click at [265, 140] on input "mostfamohmd612@gmail.com" at bounding box center [331, 138] width 232 height 17
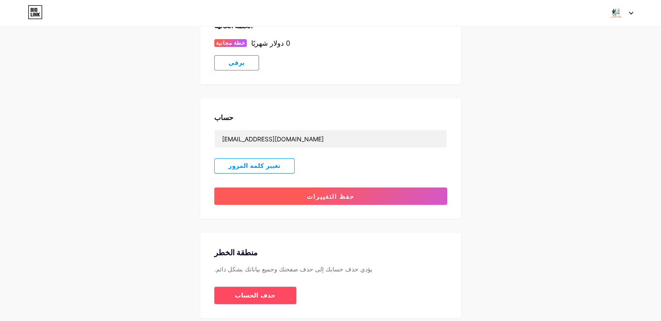
click at [327, 200] on button "حفظ التغييرات" at bounding box center [330, 195] width 233 height 17
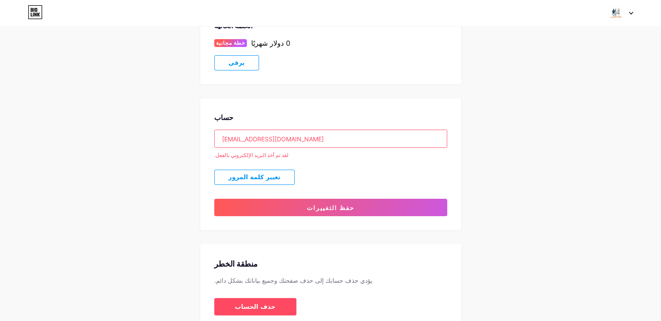
click at [266, 140] on input "[EMAIL_ADDRESS][DOMAIN_NAME]" at bounding box center [331, 138] width 232 height 17
drag, startPoint x: 273, startPoint y: 140, endPoint x: 264, endPoint y: 141, distance: 8.8
click at [264, 141] on input "[EMAIL_ADDRESS][DOMAIN_NAME]" at bounding box center [331, 138] width 232 height 17
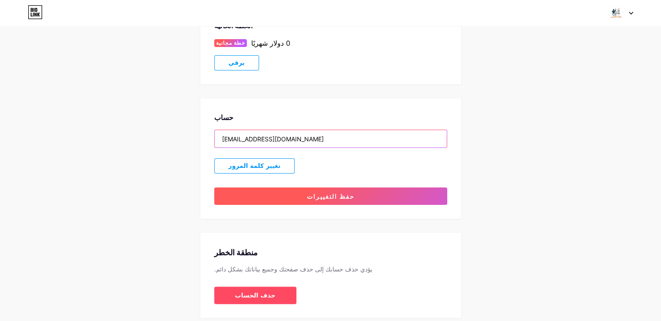
type input "[EMAIL_ADDRESS][DOMAIN_NAME]"
click at [318, 193] on font "حفظ التغييرات" at bounding box center [331, 196] width 48 height 7
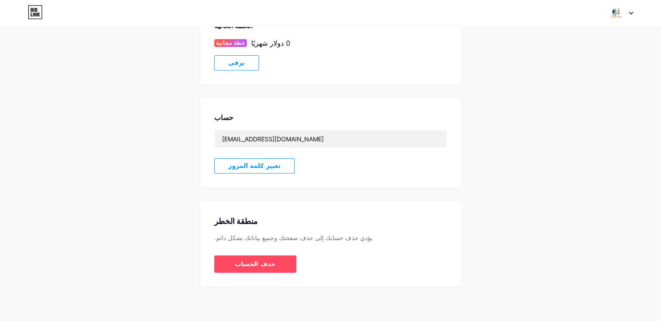
click at [267, 163] on font "تغيير كلمة المرور" at bounding box center [255, 165] width 52 height 7
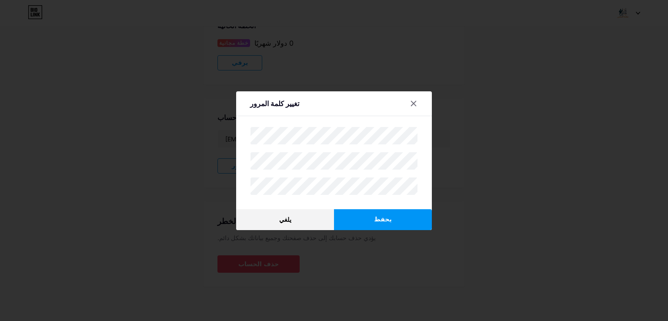
click at [386, 223] on button "يحفظ" at bounding box center [383, 219] width 98 height 21
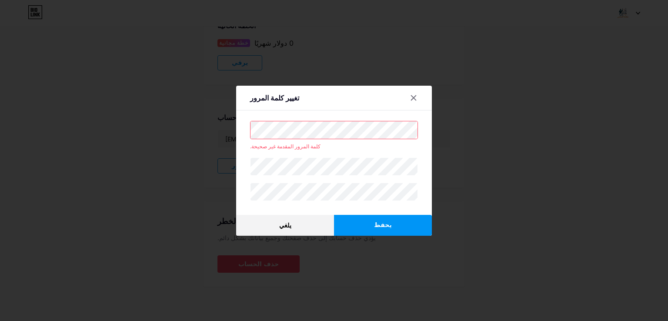
click at [206, 119] on div "تغيير كلمة المرور كلمة المرور المقدمة غير صحيحة. يلغي يحفظ" at bounding box center [334, 160] width 668 height 321
click at [382, 224] on font "يحفظ" at bounding box center [382, 224] width 17 height 7
click at [410, 95] on icon at bounding box center [413, 97] width 7 height 7
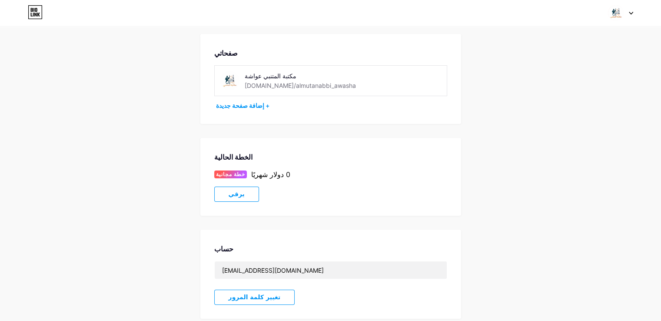
scroll to position [33, 0]
click at [617, 134] on div "إعدادات الحساب صفحاتي مكتبة المتنبي عواشة bio.link/almutanabbi_awasha + إضافة ص…" at bounding box center [330, 212] width 661 height 410
click at [630, 15] on div at bounding box center [620, 13] width 25 height 16
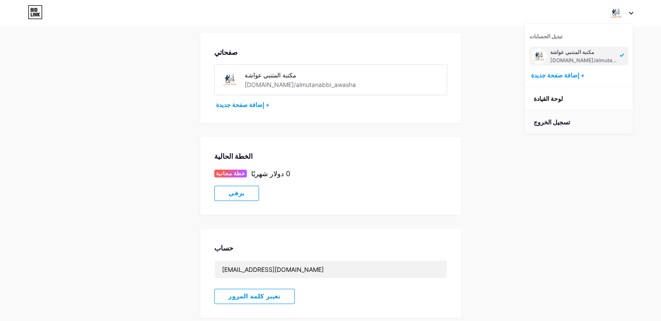
click at [559, 121] on font "تسجيل الخروج" at bounding box center [552, 121] width 37 height 7
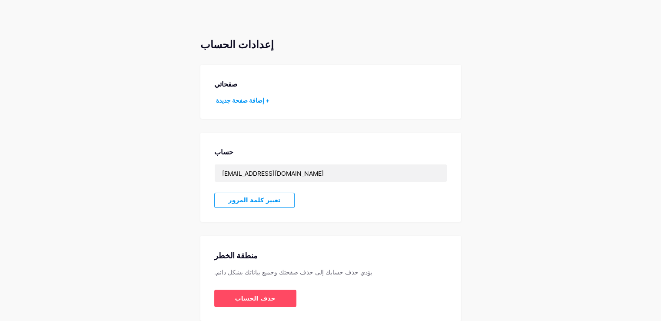
scroll to position [1, 0]
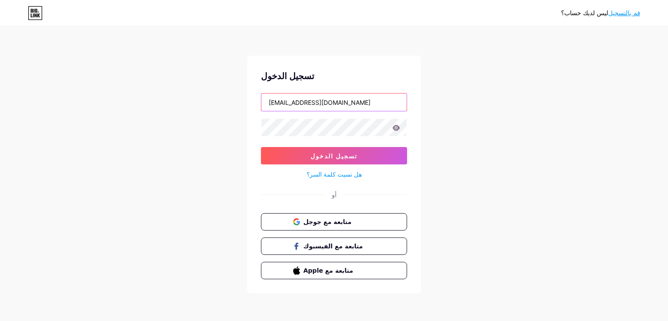
click at [308, 101] on input "[EMAIL_ADDRESS][DOMAIN_NAME]" at bounding box center [333, 101] width 145 height 17
click at [312, 101] on input "[EMAIL_ADDRESS][DOMAIN_NAME]" at bounding box center [333, 101] width 145 height 17
click at [311, 101] on input "[EMAIL_ADDRESS][DOMAIN_NAME]" at bounding box center [333, 101] width 145 height 17
type input "[EMAIL_ADDRESS][DOMAIN_NAME]"
click at [394, 125] on icon at bounding box center [396, 128] width 8 height 6
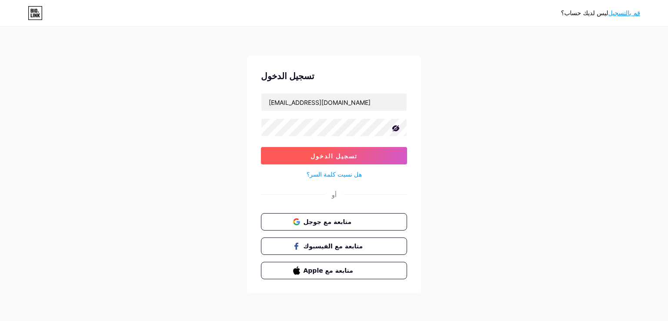
click at [349, 163] on button "تسجيل الدخول" at bounding box center [334, 155] width 146 height 17
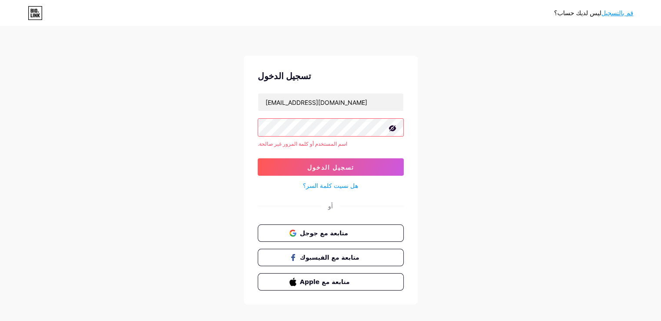
click at [445, 176] on div "ليس لديك حساب؟ قم بالتسجيل تسجيل الدخول mostfamohmd620@gmail.com اسم المستخدم أ…" at bounding box center [330, 166] width 661 height 332
click at [337, 182] on font "هل نسيت كلمة السر؟" at bounding box center [330, 185] width 55 height 7
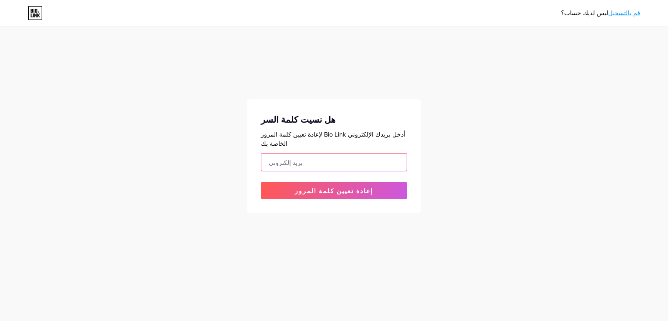
click at [302, 154] on input "email" at bounding box center [333, 161] width 145 height 17
click at [311, 153] on input "[EMAIL_ADDRESS][DOMAIN_NAME]" at bounding box center [333, 161] width 145 height 17
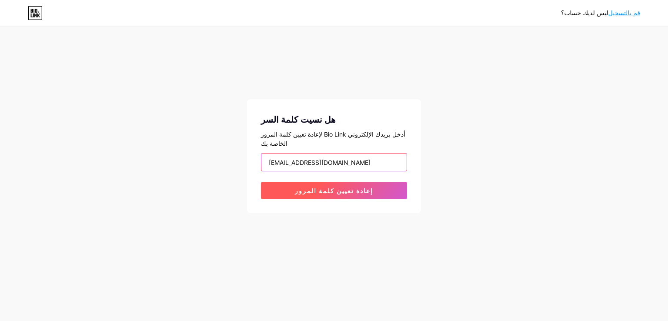
type input "[EMAIL_ADDRESS][DOMAIN_NAME]"
click at [346, 187] on font "إعادة تعيين كلمة المرور" at bounding box center [334, 190] width 78 height 7
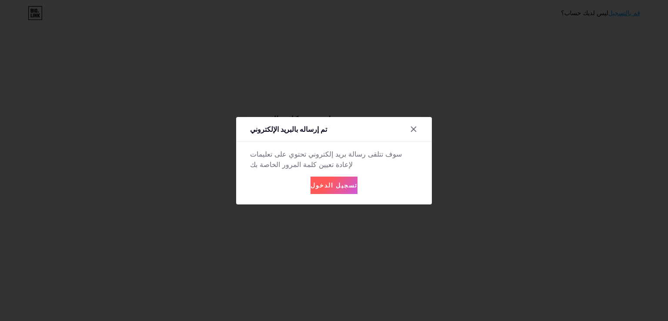
click at [330, 182] on font "تسجيل الدخول" at bounding box center [333, 184] width 47 height 7
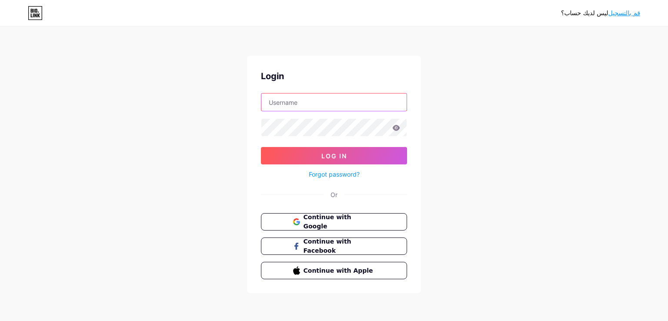
type input "[EMAIL_ADDRESS][DOMAIN_NAME]"
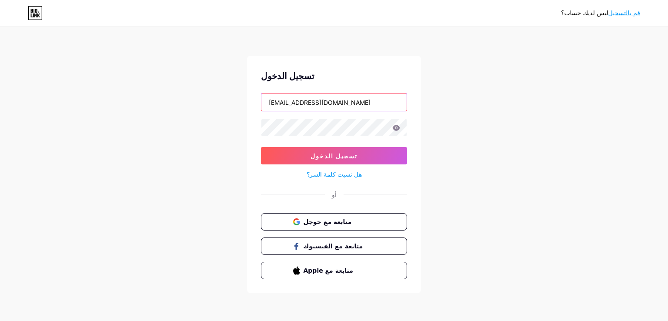
click at [315, 100] on input "[EMAIL_ADDRESS][DOMAIN_NAME]" at bounding box center [333, 101] width 145 height 17
click at [310, 101] on input "[EMAIL_ADDRESS][DOMAIN_NAME]" at bounding box center [333, 101] width 145 height 17
click at [459, 153] on div "ليس لديك حساب؟ قم بالتسجيل تسجيل الدخول mostfamohmd720@gmail.com تسجيل الدخول ه…" at bounding box center [334, 160] width 668 height 321
click at [393, 127] on icon at bounding box center [395, 128] width 7 height 6
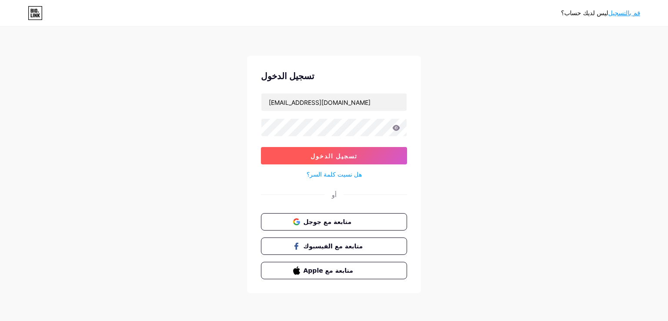
click at [325, 153] on font "تسجيل الدخول" at bounding box center [333, 155] width 47 height 7
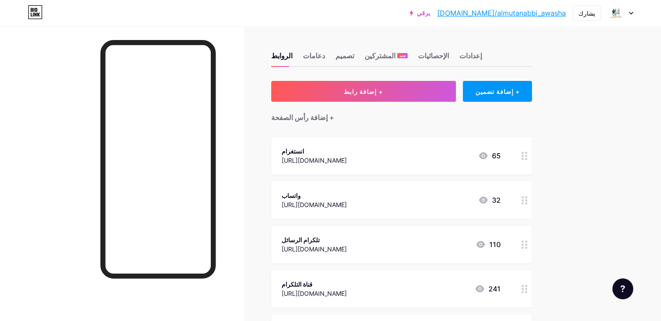
click at [628, 17] on div at bounding box center [620, 13] width 25 height 16
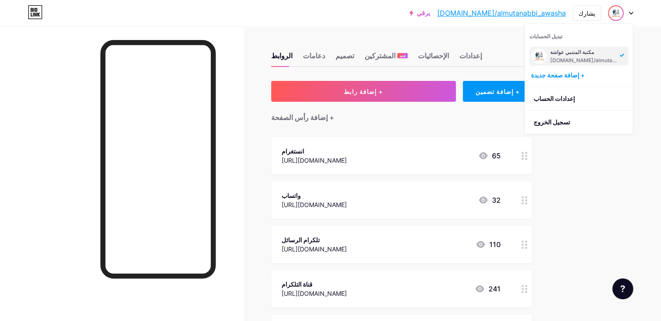
click at [629, 13] on icon at bounding box center [631, 13] width 4 height 3
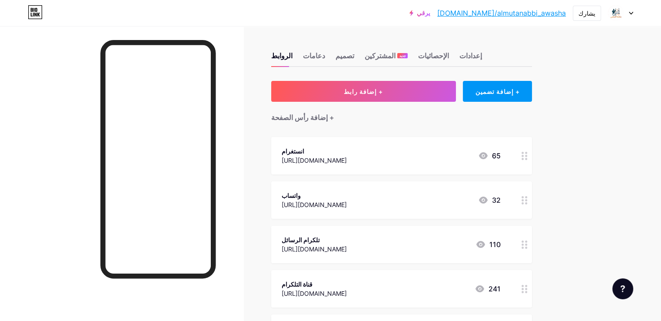
click at [632, 8] on div at bounding box center [620, 13] width 25 height 16
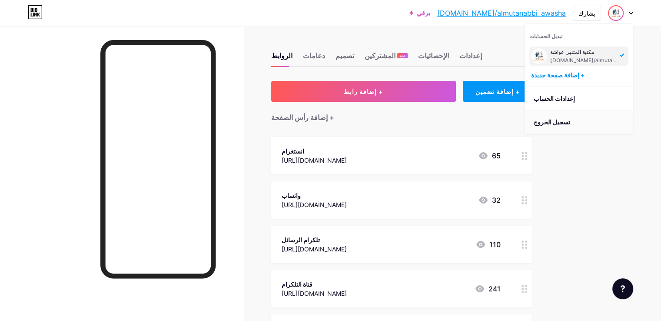
click at [573, 116] on li "تسجيل الخروج" at bounding box center [579, 121] width 108 height 23
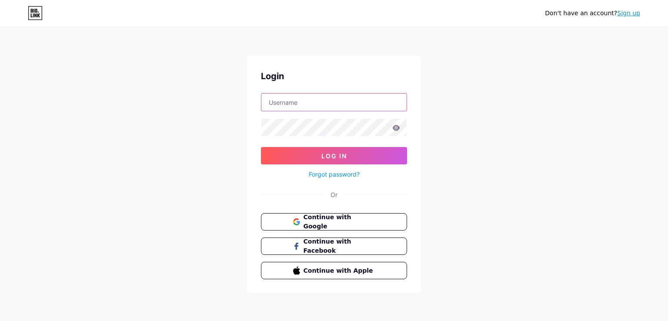
type input "[EMAIL_ADDRESS][DOMAIN_NAME]"
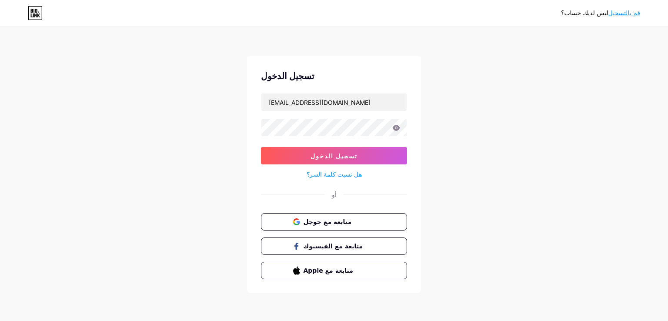
click at [396, 127] on icon at bounding box center [395, 128] width 7 height 6
click at [395, 130] on icon at bounding box center [395, 128] width 7 height 6
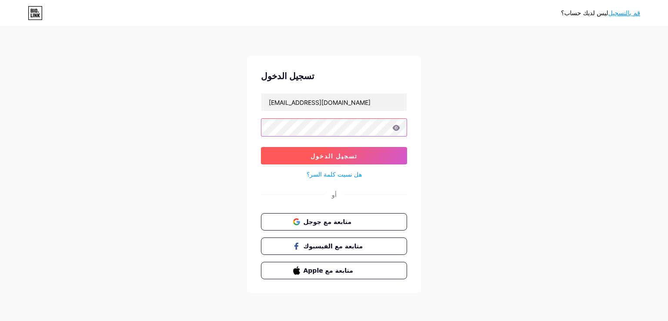
click at [382, 154] on form "mostfamohmd720@gmail.com تسجيل الدخول هل نسيت كلمة السر؟" at bounding box center [334, 136] width 146 height 86
click at [351, 154] on button "تسجيل الدخول" at bounding box center [334, 155] width 146 height 17
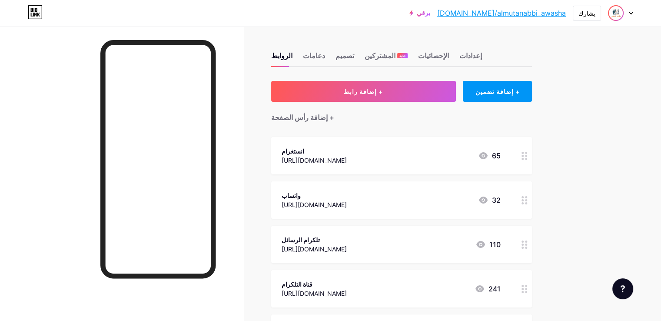
click at [622, 13] on img at bounding box center [616, 13] width 14 height 14
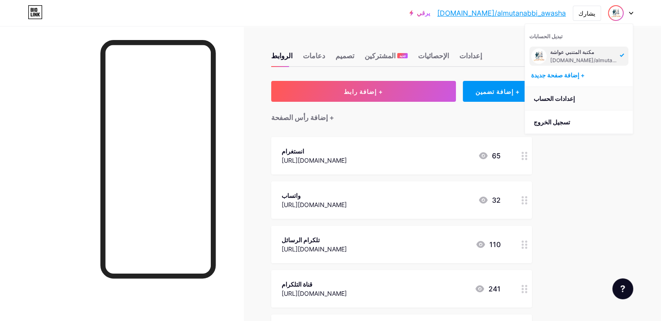
click at [557, 98] on font "إعدادات الحساب" at bounding box center [554, 98] width 41 height 7
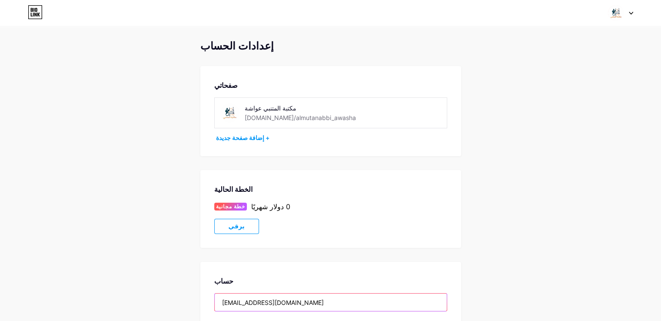
drag, startPoint x: 273, startPoint y: 302, endPoint x: 244, endPoint y: 303, distance: 29.1
click at [244, 303] on input "[EMAIL_ADDRESS][DOMAIN_NAME]" at bounding box center [331, 301] width 232 height 17
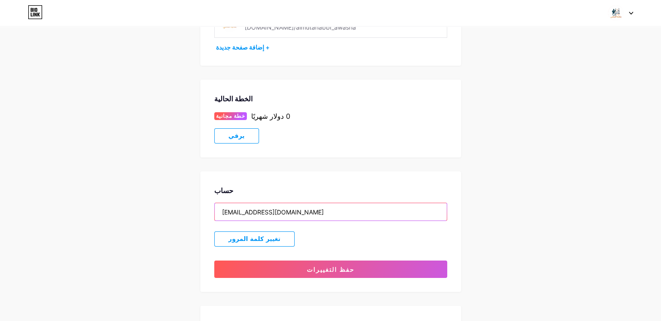
scroll to position [111, 0]
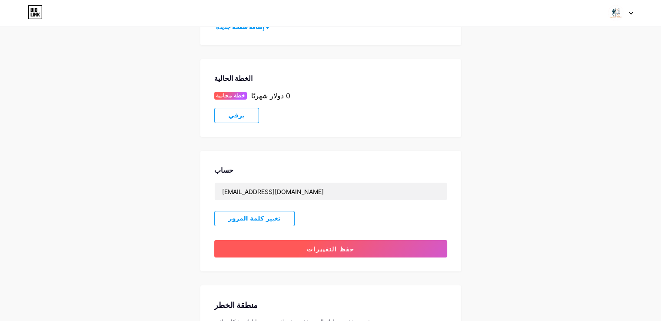
click at [313, 245] on button "حفظ التغييرات" at bounding box center [330, 248] width 233 height 17
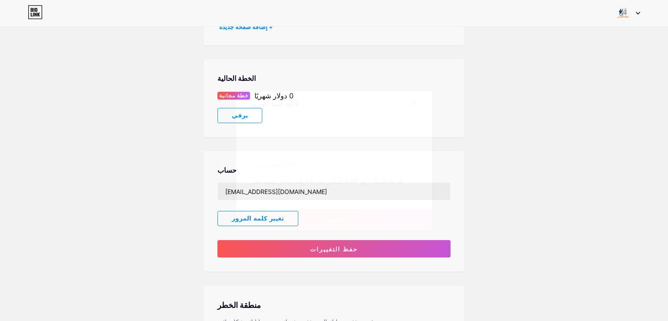
click at [327, 219] on font "يحفظ" at bounding box center [334, 219] width 18 height 7
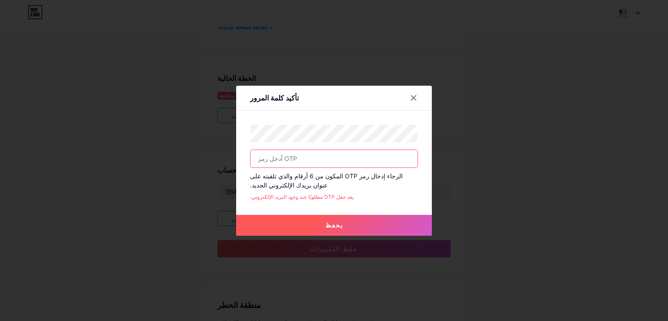
click at [325, 195] on font "يعد حقل OTP مطلوبًا عند وجود البريد الإلكتروني." at bounding box center [301, 196] width 103 height 7
click at [412, 97] on icon at bounding box center [413, 97] width 7 height 7
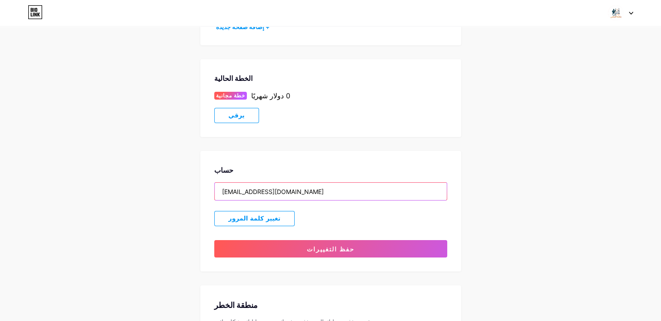
drag, startPoint x: 257, startPoint y: 190, endPoint x: 212, endPoint y: 193, distance: 45.3
click at [212, 193] on div "حساب mostfa88010@gmail.com تغيير كلمة المرور حفظ التغييرات" at bounding box center [330, 211] width 261 height 120
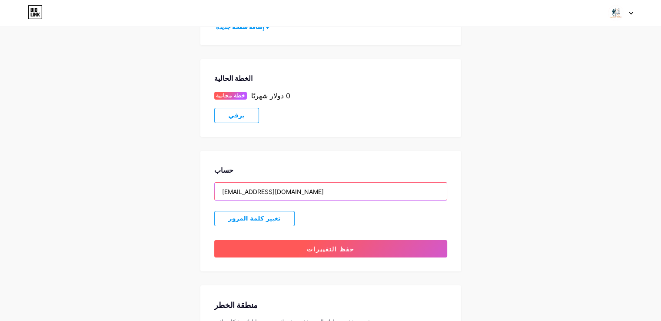
type input "rahanmot31@gmail.com"
click at [309, 249] on button "حفظ التغييرات" at bounding box center [330, 248] width 233 height 17
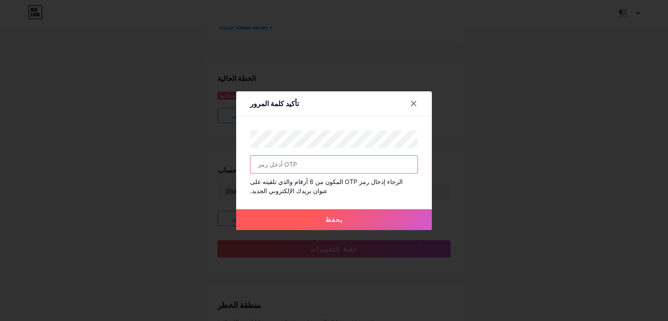
click at [312, 160] on input "text" at bounding box center [333, 164] width 167 height 17
type input "777888"
click at [345, 223] on button "يحفظ" at bounding box center [334, 219] width 196 height 21
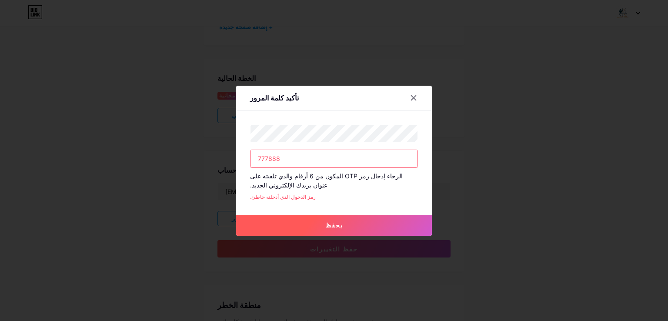
click at [286, 195] on font "رمز الدخول الذي أدخلته خاطئ." at bounding box center [283, 196] width 66 height 7
drag, startPoint x: 283, startPoint y: 155, endPoint x: 136, endPoint y: 143, distance: 147.0
click at [136, 143] on div "تأكيد كلمة المرور 777888 الرجاء إدخال رمز OTP المكون من 6 أرقام والذي تلقيته عل…" at bounding box center [334, 160] width 668 height 321
click at [283, 198] on font "رمز الدخول الذي أدخلته خاطئ." at bounding box center [283, 196] width 66 height 7
click at [341, 228] on button "يحفظ" at bounding box center [334, 225] width 196 height 21
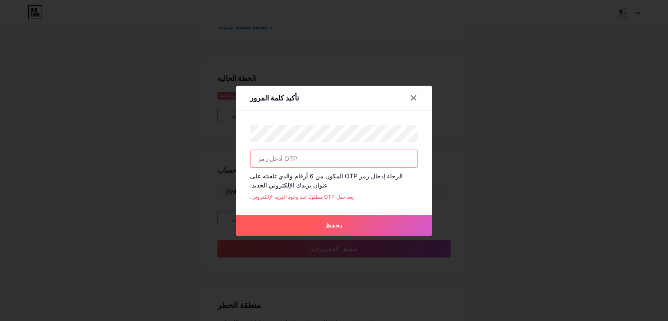
click at [309, 231] on button "يحفظ" at bounding box center [334, 225] width 196 height 21
click at [411, 96] on icon at bounding box center [413, 97] width 5 height 5
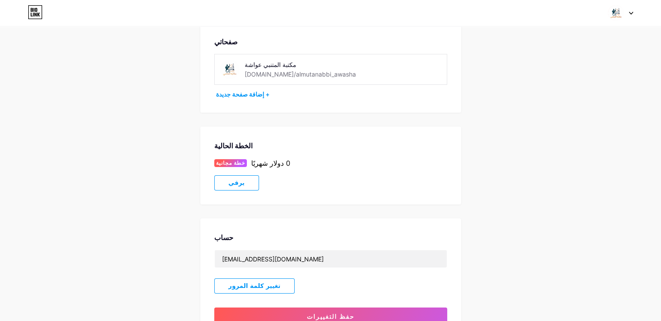
scroll to position [46, 0]
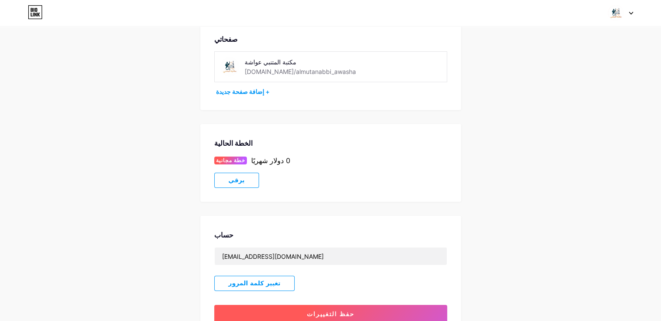
click at [341, 314] on font "حفظ التغييرات" at bounding box center [331, 313] width 48 height 7
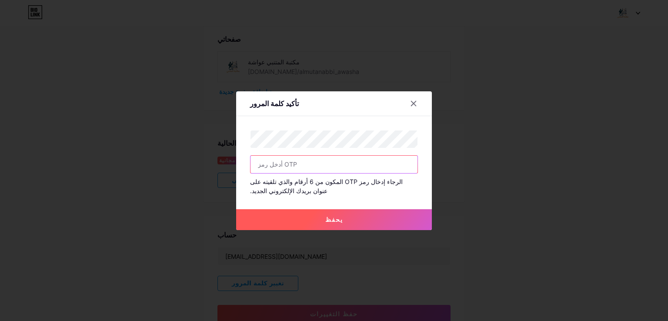
click at [290, 156] on input "text" at bounding box center [333, 164] width 167 height 17
type input "745526"
click at [340, 219] on button "يحفظ" at bounding box center [334, 219] width 196 height 21
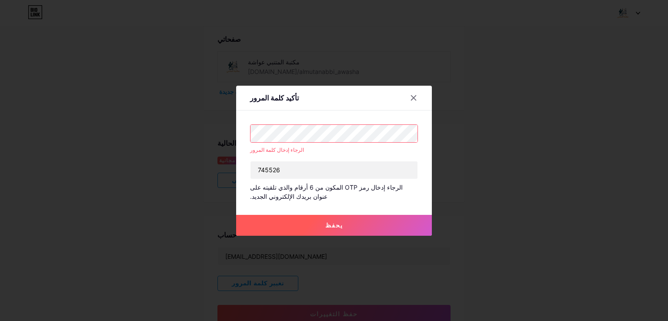
click at [341, 224] on button "يحفظ" at bounding box center [334, 225] width 196 height 21
click at [364, 223] on button "يحفظ" at bounding box center [334, 225] width 196 height 21
click at [322, 221] on button "يحفظ" at bounding box center [334, 225] width 196 height 21
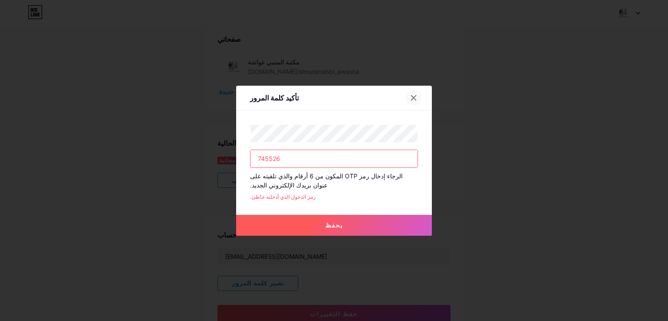
click at [405, 99] on div at bounding box center [413, 98] width 16 height 16
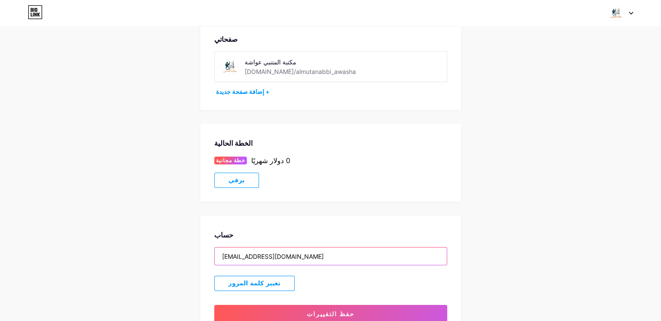
drag, startPoint x: 300, startPoint y: 256, endPoint x: 213, endPoint y: 258, distance: 87.0
click at [213, 258] on div "حساب rahanmot31@gmail.com تغيير كلمة المرور حفظ التغييرات" at bounding box center [330, 276] width 261 height 120
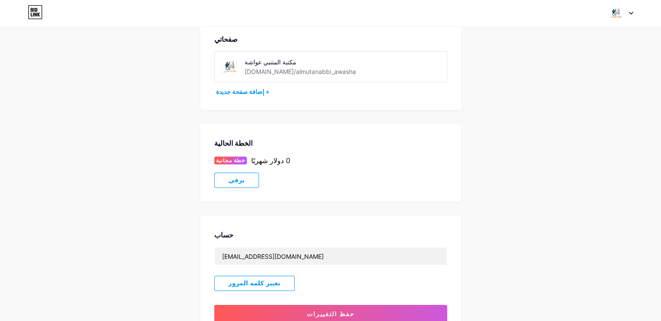
click at [629, 9] on div at bounding box center [620, 13] width 25 height 16
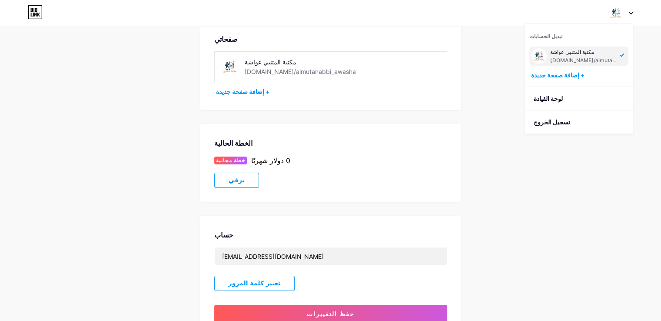
click at [566, 54] on font "مكتبة المتنبي عواشة" at bounding box center [572, 52] width 44 height 7
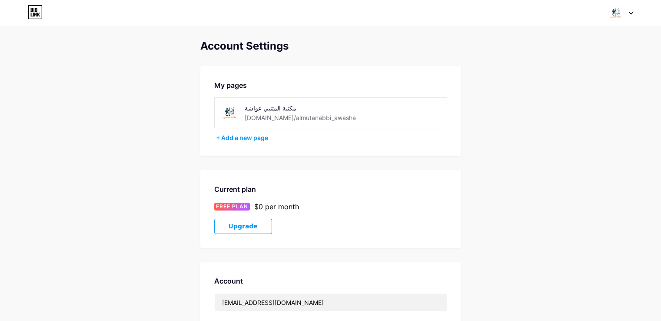
click at [627, 7] on div at bounding box center [620, 13] width 25 height 16
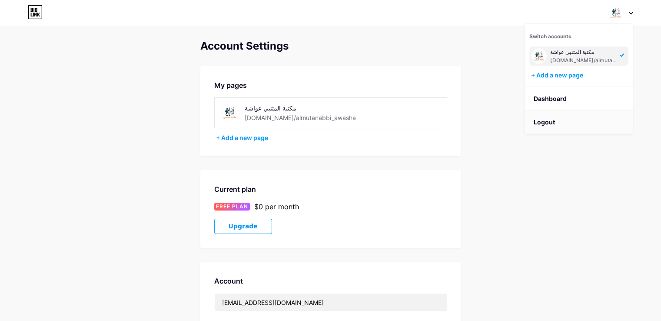
click at [558, 124] on li "Logout" at bounding box center [579, 121] width 108 height 23
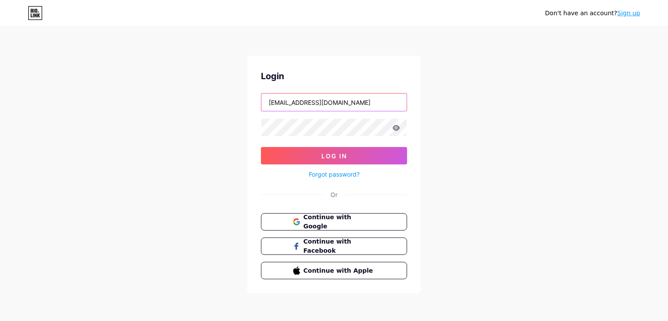
drag, startPoint x: 320, startPoint y: 101, endPoint x: 316, endPoint y: 102, distance: 4.5
click at [316, 102] on input "[EMAIL_ADDRESS][DOMAIN_NAME]" at bounding box center [333, 101] width 145 height 17
click at [366, 104] on input "[EMAIL_ADDRESS][DOMAIN_NAME]" at bounding box center [333, 101] width 145 height 17
click at [435, 128] on div "Don't have an account? Sign up Login mostfamohmd720@gmail.com Log In Forgot pas…" at bounding box center [334, 160] width 668 height 321
drag, startPoint x: 315, startPoint y: 101, endPoint x: 309, endPoint y: 103, distance: 5.7
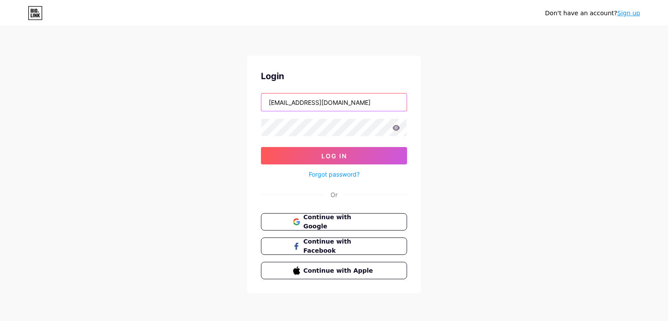
click at [309, 103] on input "[EMAIL_ADDRESS][DOMAIN_NAME]" at bounding box center [333, 101] width 145 height 17
type input "[EMAIL_ADDRESS][DOMAIN_NAME]"
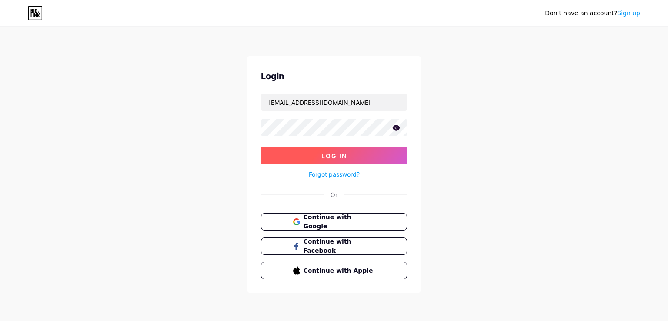
click at [350, 153] on button "Log In" at bounding box center [334, 155] width 146 height 17
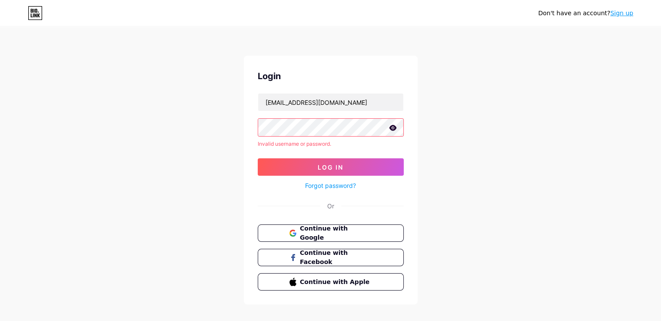
click at [338, 183] on link "Forgot password?" at bounding box center [330, 185] width 51 height 9
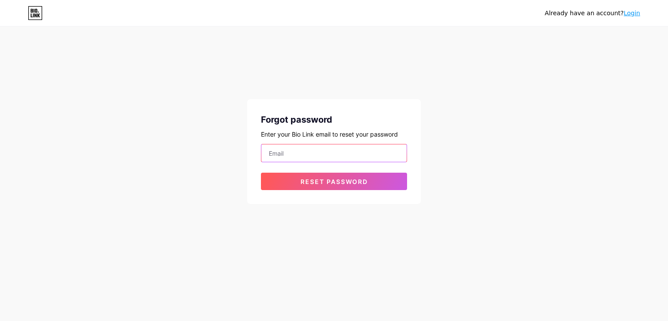
click at [289, 146] on input "email" at bounding box center [333, 152] width 145 height 17
click at [310, 153] on input "[EMAIL_ADDRESS][DOMAIN_NAME]" at bounding box center [333, 152] width 145 height 17
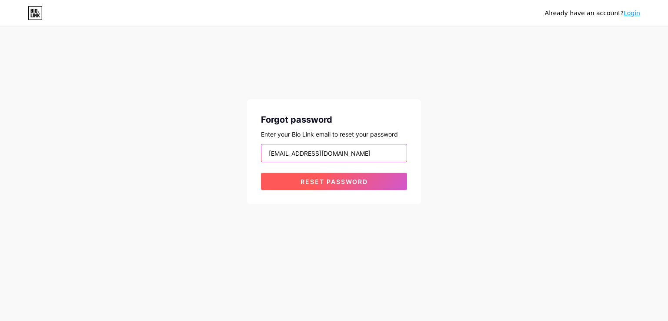
type input "[EMAIL_ADDRESS][DOMAIN_NAME]"
click at [336, 187] on button "Reset password" at bounding box center [334, 181] width 146 height 17
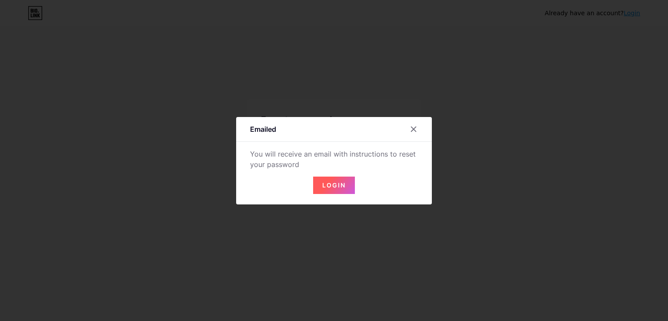
click at [336, 187] on span "Login" at bounding box center [333, 184] width 23 height 7
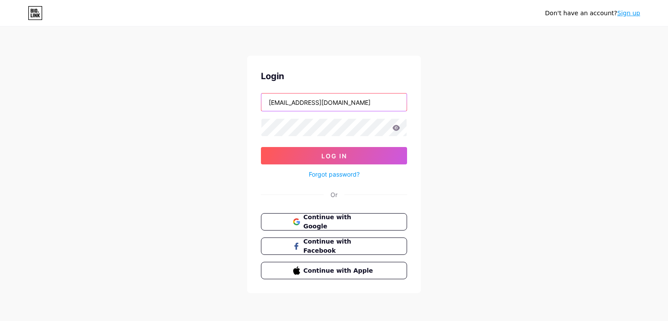
click at [309, 101] on input "[EMAIL_ADDRESS][DOMAIN_NAME]" at bounding box center [333, 101] width 145 height 17
type input "[EMAIL_ADDRESS][DOMAIN_NAME]"
click at [346, 176] on link "Forgot password?" at bounding box center [334, 174] width 51 height 9
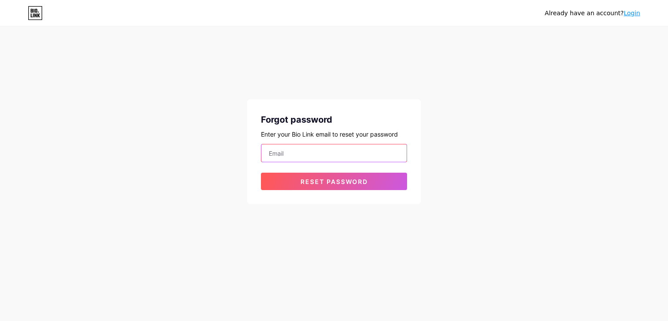
click at [282, 152] on input "email" at bounding box center [333, 152] width 145 height 17
paste input "mostfamohmd620"
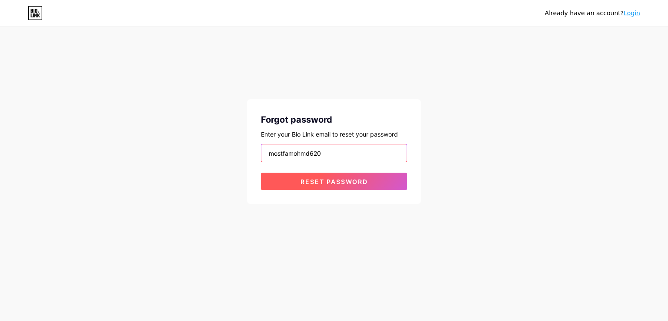
type input "[EMAIL_ADDRESS][DOMAIN_NAME]"
click at [362, 175] on button "Reset password" at bounding box center [334, 181] width 146 height 17
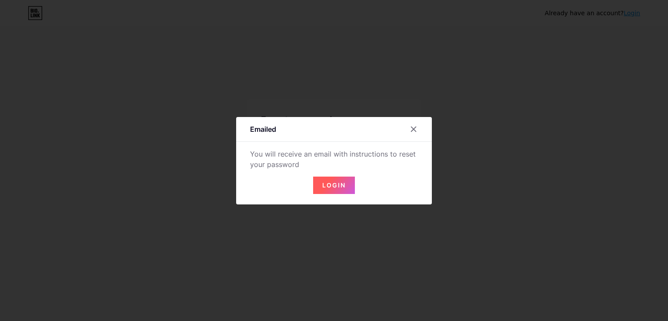
click at [336, 181] on span "Login" at bounding box center [333, 184] width 23 height 7
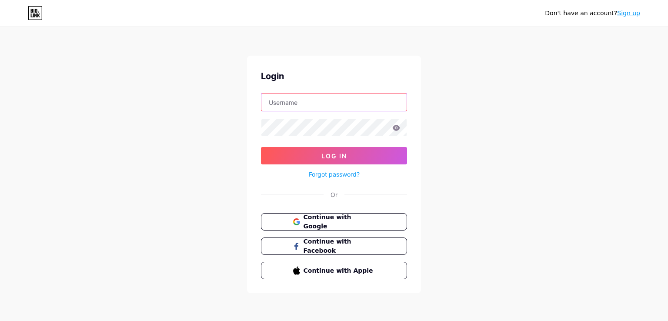
type input "[EMAIL_ADDRESS][DOMAIN_NAME]"
drag, startPoint x: 308, startPoint y: 100, endPoint x: 312, endPoint y: 96, distance: 5.3
click at [312, 96] on input "[EMAIL_ADDRESS][DOMAIN_NAME]" at bounding box center [333, 101] width 145 height 17
type input "[EMAIL_ADDRESS][DOMAIN_NAME]"
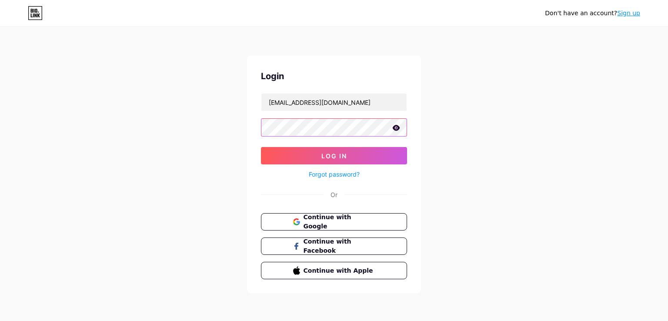
click at [232, 136] on div "Don't have an account? Sign up Login [EMAIL_ADDRESS][DOMAIN_NAME] Log In Forgot…" at bounding box center [334, 160] width 668 height 321
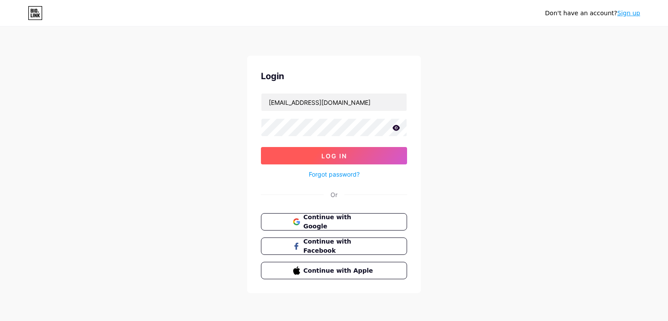
click at [322, 156] on span "Log In" at bounding box center [334, 155] width 26 height 7
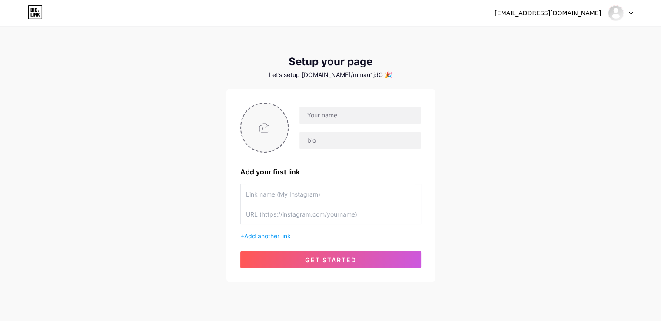
click at [278, 128] on input "file" at bounding box center [264, 127] width 47 height 48
type input "C:\fakepath\photo_2025-08-18_22-21-43.jpg"
click at [344, 118] on input "text" at bounding box center [359, 114] width 121 height 17
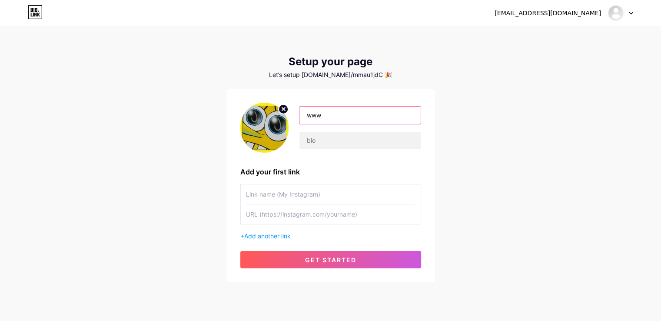
type input "www"
click at [292, 198] on input "text" at bounding box center [331, 194] width 170 height 20
type input "sss"
click at [274, 219] on input "text" at bounding box center [331, 214] width 170 height 20
paste input "[URL][DOMAIN_NAME]"
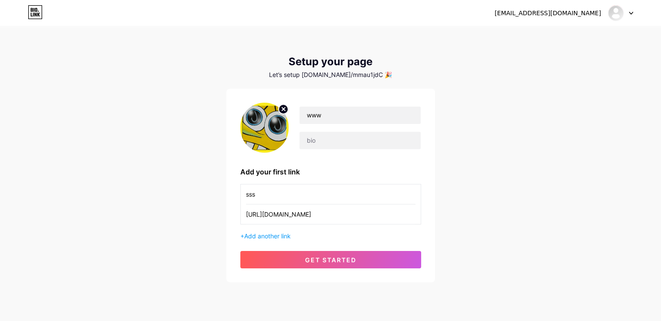
scroll to position [0, 10]
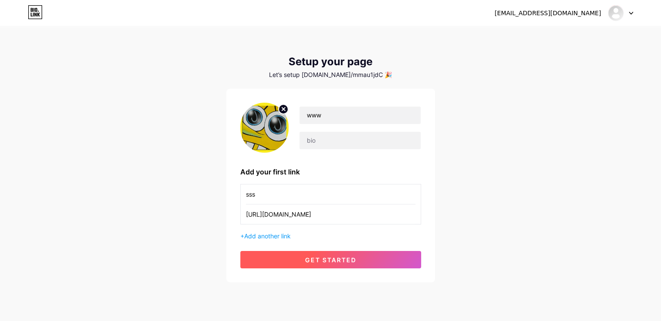
type input "[URL][DOMAIN_NAME]"
click at [306, 258] on span "get started" at bounding box center [330, 259] width 51 height 7
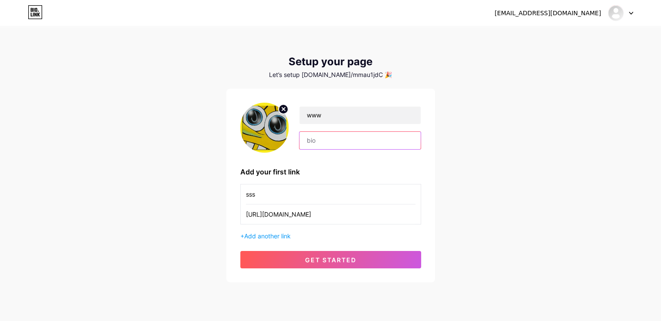
click at [318, 143] on input "text" at bounding box center [359, 140] width 121 height 17
type input "ت نتت متم"
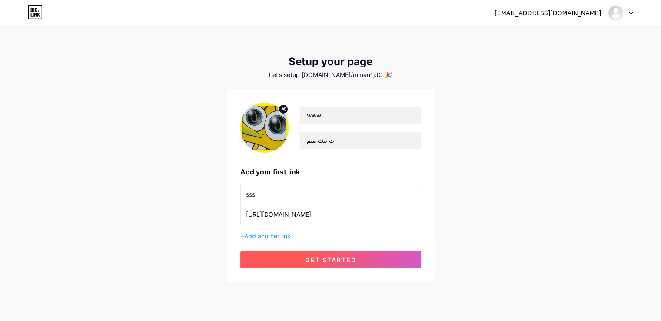
click at [333, 258] on span "get started" at bounding box center [330, 259] width 51 height 7
click at [0, 0] on span at bounding box center [0, 0] width 0 height 0
click at [333, 258] on span at bounding box center [330, 259] width 13 height 13
drag, startPoint x: 333, startPoint y: 258, endPoint x: 341, endPoint y: 263, distance: 9.0
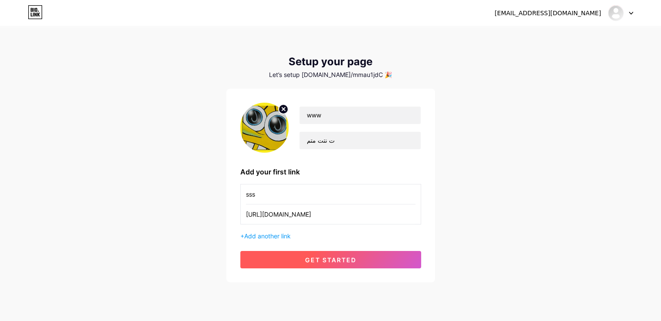
click at [333, 258] on span "get started" at bounding box center [330, 259] width 51 height 7
click at [341, 263] on button "get started" at bounding box center [330, 259] width 181 height 17
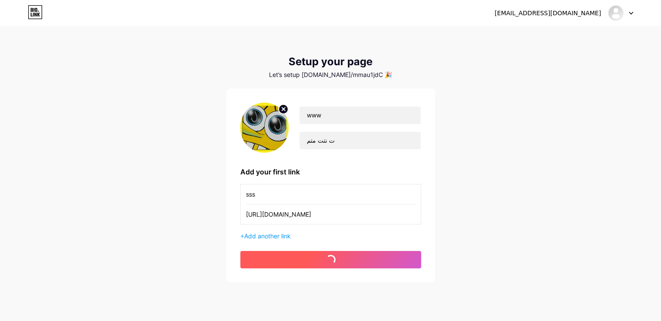
click at [341, 263] on button "get started" at bounding box center [330, 259] width 181 height 17
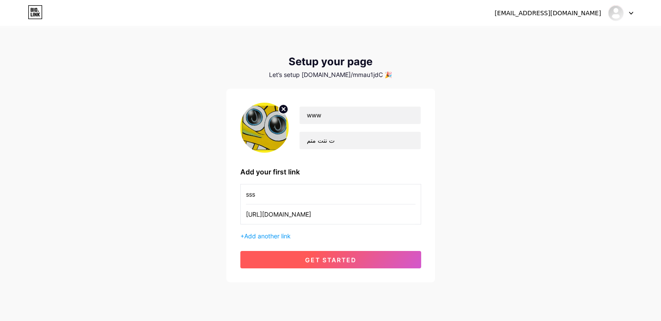
click at [341, 263] on button "get started" at bounding box center [330, 259] width 181 height 17
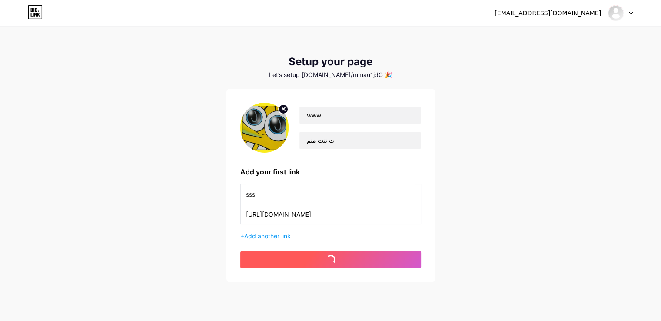
click at [341, 263] on button "get started" at bounding box center [330, 259] width 181 height 17
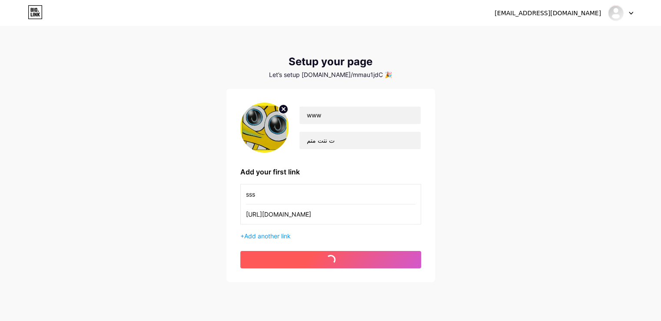
click at [341, 263] on button "get started" at bounding box center [330, 259] width 181 height 17
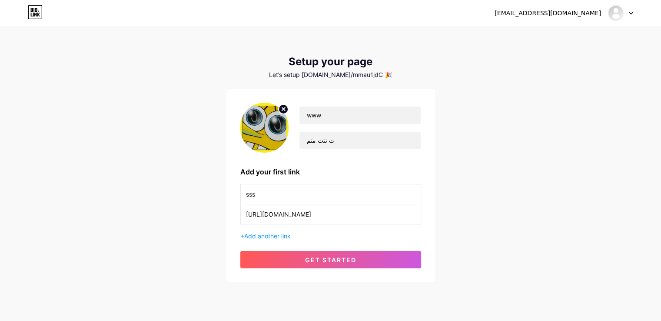
drag, startPoint x: 401, startPoint y: 212, endPoint x: 363, endPoint y: 214, distance: 37.5
click at [363, 214] on input "[URL][DOMAIN_NAME]" at bounding box center [331, 214] width 170 height 20
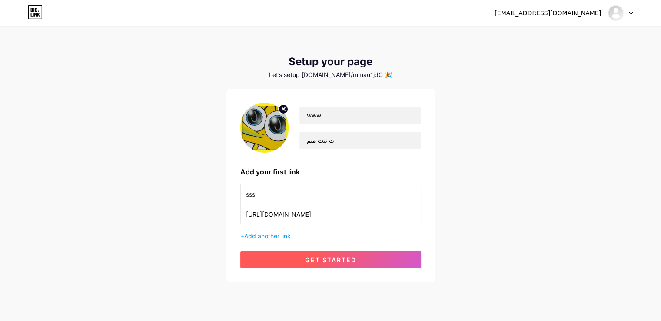
click at [363, 262] on button "get started" at bounding box center [330, 259] width 181 height 17
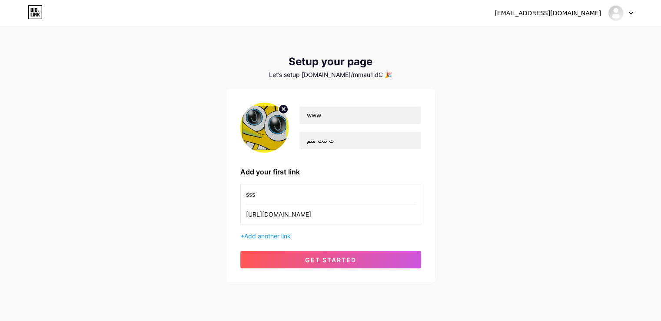
drag, startPoint x: 398, startPoint y: 215, endPoint x: 349, endPoint y: 214, distance: 48.3
click at [349, 214] on input "https://www.instagram.com/jnkal37?igshjFscXM0" at bounding box center [331, 214] width 170 height 20
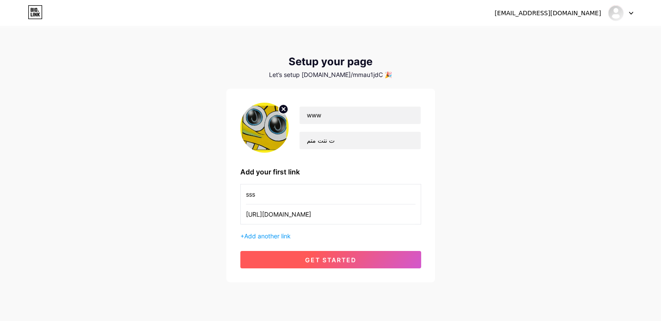
type input "https://www.instagram.com/jnkal37"
click at [334, 255] on button "get started" at bounding box center [330, 259] width 181 height 17
click at [353, 256] on span "get started" at bounding box center [330, 259] width 51 height 7
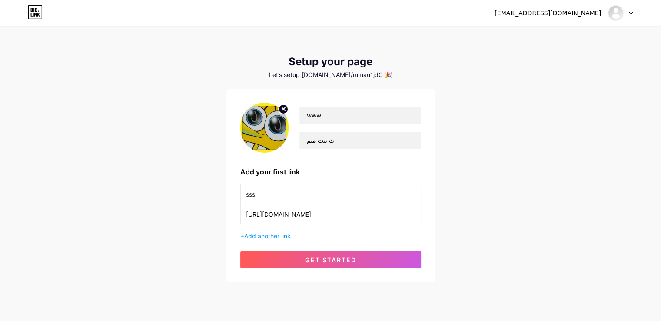
drag, startPoint x: 352, startPoint y: 218, endPoint x: 234, endPoint y: 228, distance: 118.6
click at [234, 228] on div "www ت نتت متم Add your first link sss https://www.instagram.com/jnkal37 + Add a…" at bounding box center [330, 185] width 209 height 193
click at [340, 219] on input "text" at bounding box center [331, 214] width 170 height 20
paste input "https://www.instagram.com/jnkal37?igsh=bTRzZ3AzZjFscXM0"
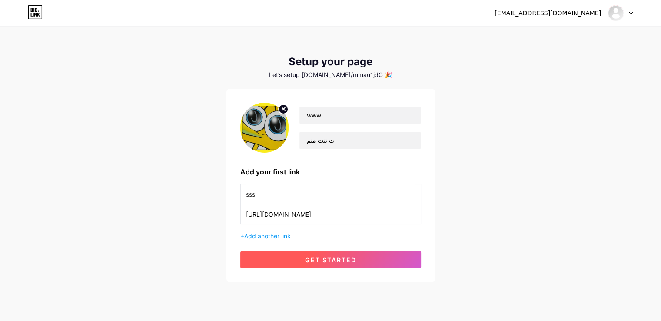
click at [356, 266] on button "get started" at bounding box center [330, 259] width 181 height 17
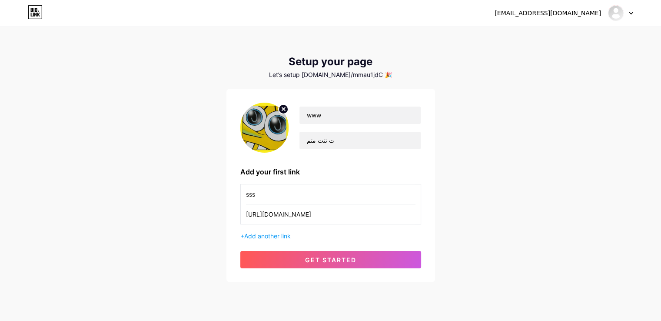
click at [352, 217] on input "https://www.instagram.com/jnkal37" at bounding box center [331, 214] width 170 height 20
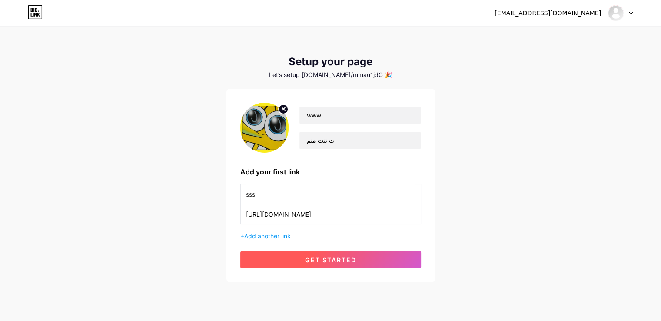
type input "https://www.instagram.com/jnkal"
click at [341, 260] on span "get started" at bounding box center [330, 259] width 51 height 7
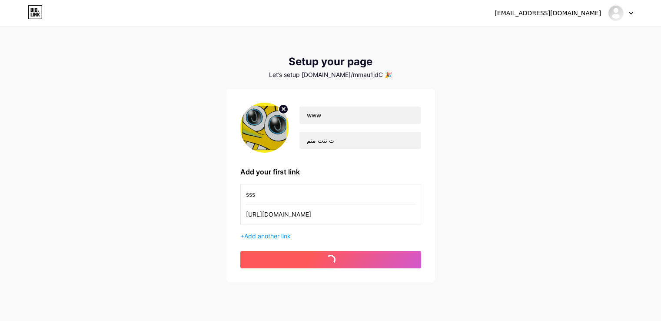
click at [341, 260] on span "get started" at bounding box center [330, 259] width 51 height 7
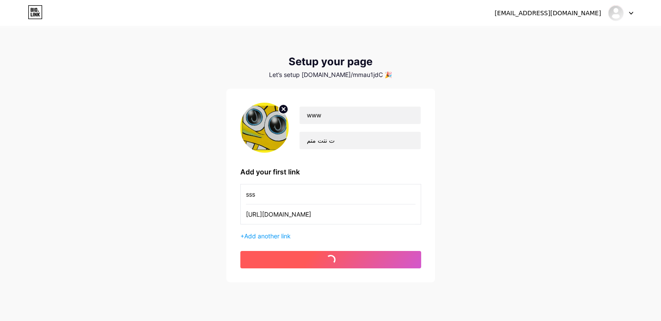
click at [341, 260] on span "get started" at bounding box center [330, 259] width 51 height 7
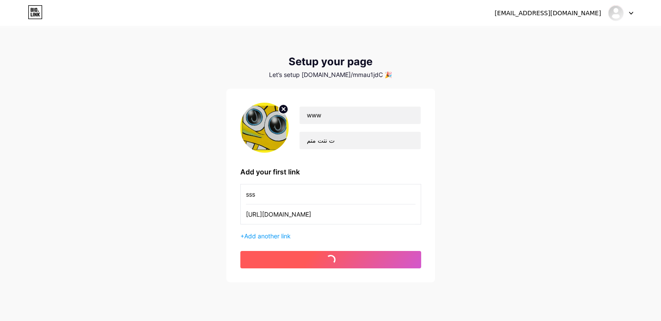
click at [341, 260] on span "get started" at bounding box center [330, 259] width 51 height 7
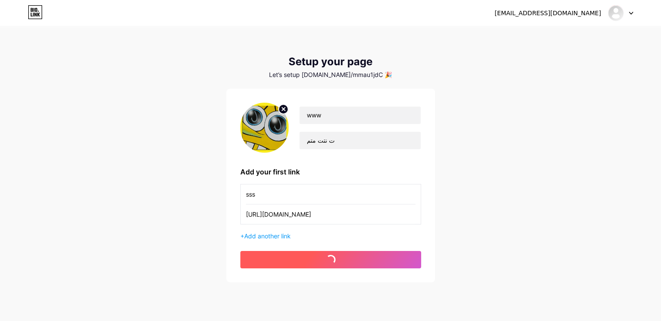
click at [341, 260] on span "get started" at bounding box center [330, 259] width 51 height 7
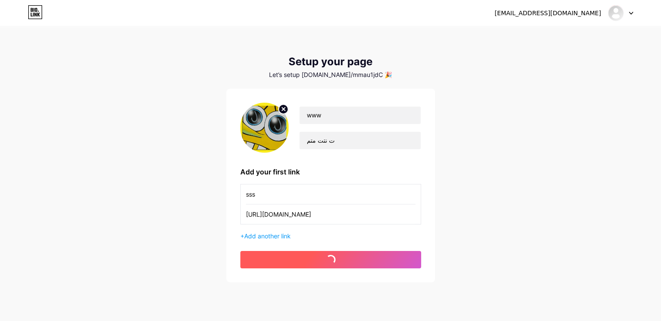
click at [341, 260] on span "get started" at bounding box center [330, 259] width 51 height 7
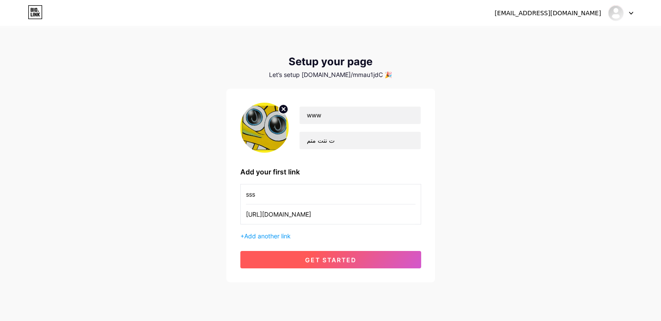
click at [341, 260] on span "get started" at bounding box center [330, 259] width 51 height 7
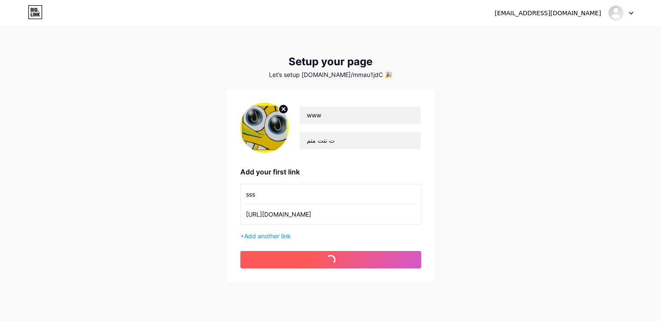
click at [341, 260] on span "get started" at bounding box center [330, 259] width 51 height 7
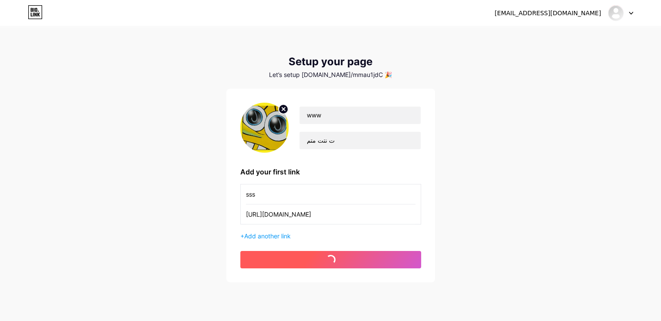
click at [341, 260] on span "get started" at bounding box center [330, 259] width 51 height 7
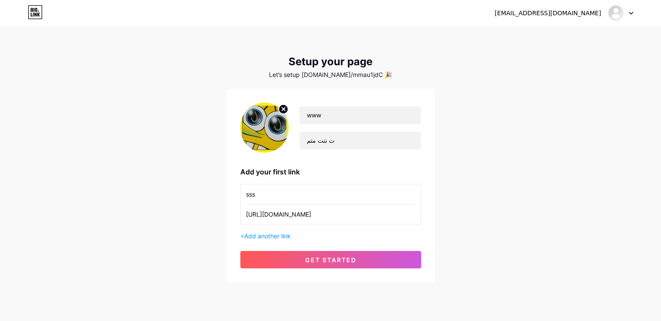
click at [631, 15] on div at bounding box center [620, 13] width 25 height 16
click at [568, 58] on li "Logout" at bounding box center [579, 58] width 108 height 23
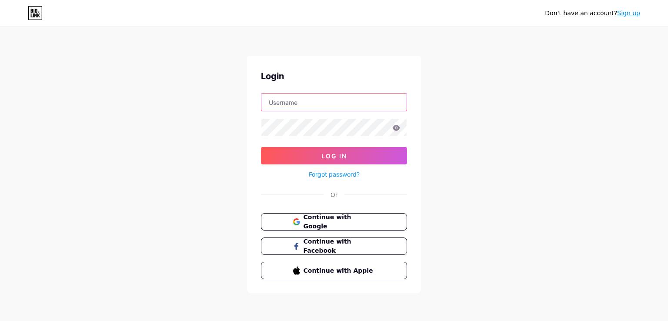
type input "[EMAIL_ADDRESS][DOMAIN_NAME]"
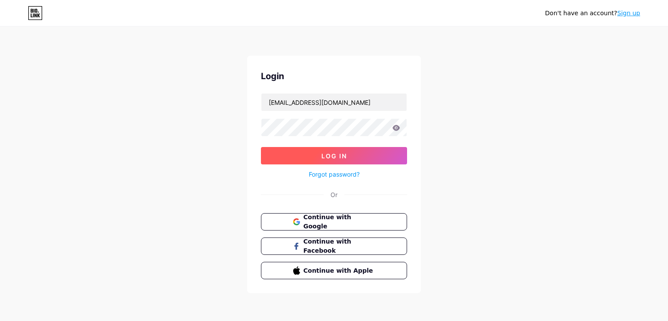
click at [323, 159] on span "Log In" at bounding box center [334, 155] width 26 height 7
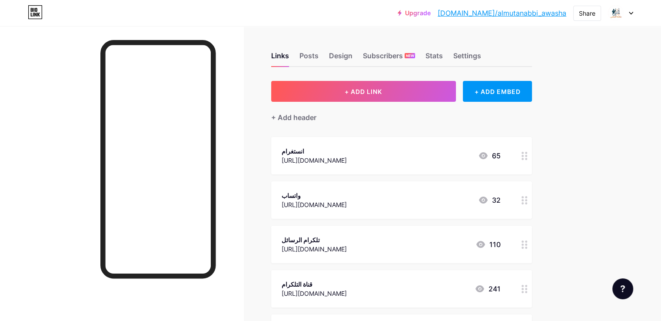
click at [629, 13] on icon at bounding box center [631, 13] width 4 height 3
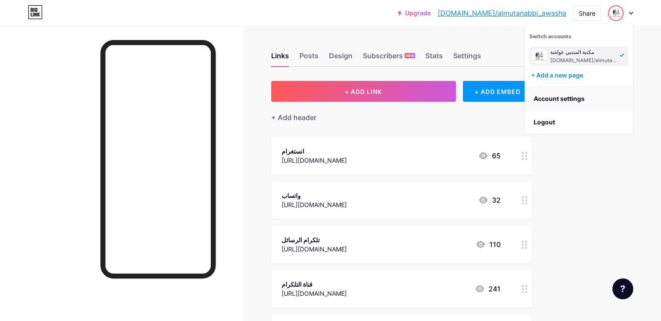
click at [552, 94] on link "Account settings" at bounding box center [579, 98] width 108 height 23
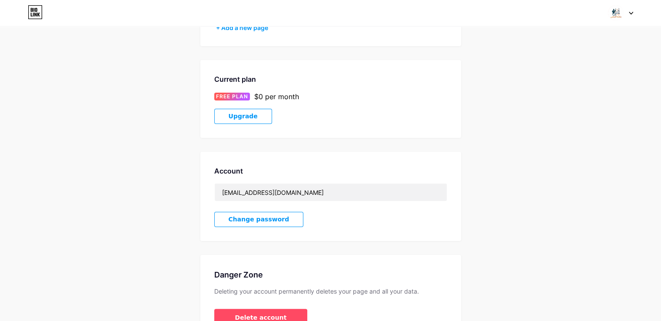
scroll to position [113, 0]
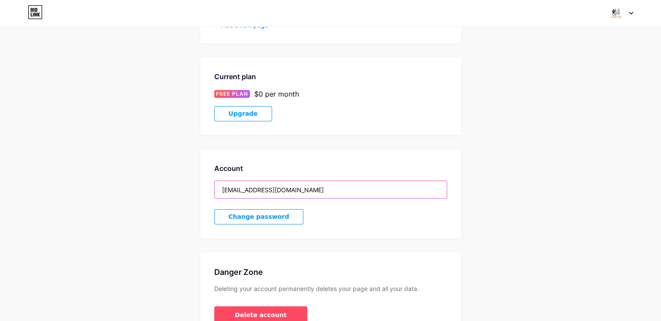
drag, startPoint x: 273, startPoint y: 188, endPoint x: 243, endPoint y: 189, distance: 29.6
click at [243, 189] on input "[EMAIL_ADDRESS][DOMAIN_NAME]" at bounding box center [331, 189] width 232 height 17
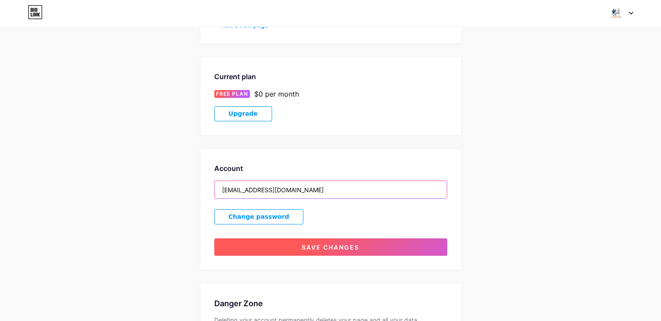
type input "[EMAIL_ADDRESS][DOMAIN_NAME]"
click at [313, 244] on span "Save changes" at bounding box center [331, 246] width 58 height 7
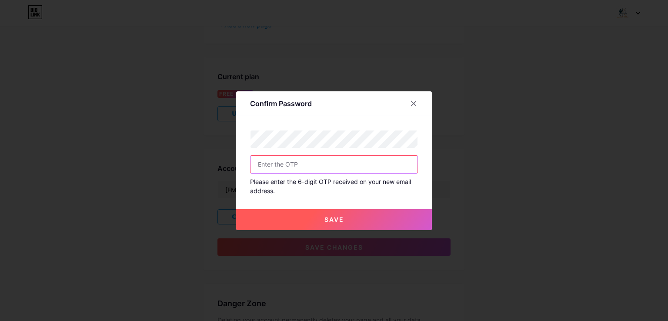
click at [309, 167] on input "text" at bounding box center [333, 164] width 167 height 17
type input "374675"
click at [341, 218] on button "Save" at bounding box center [334, 219] width 196 height 21
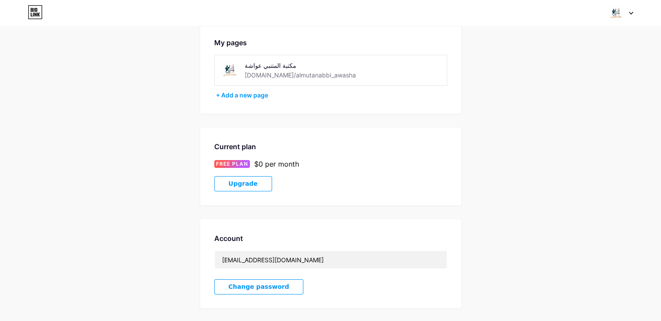
scroll to position [0, 0]
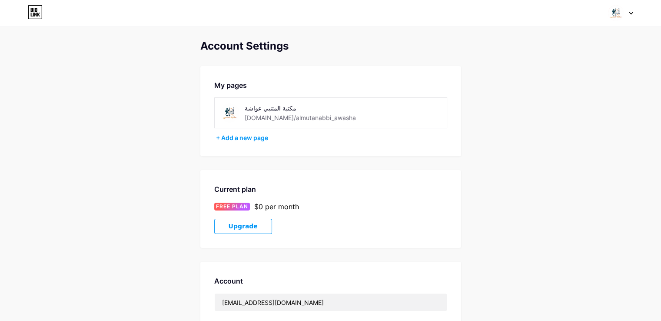
click at [629, 10] on div at bounding box center [620, 13] width 25 height 16
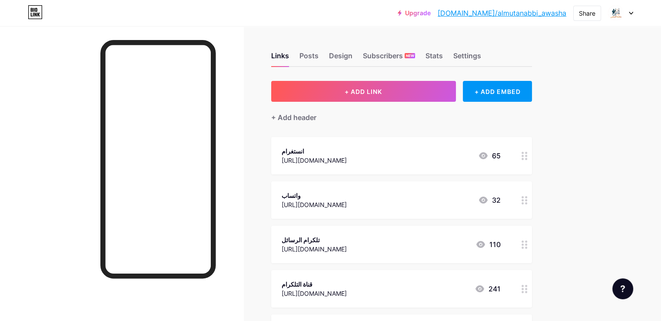
click at [630, 10] on div at bounding box center [620, 13] width 25 height 16
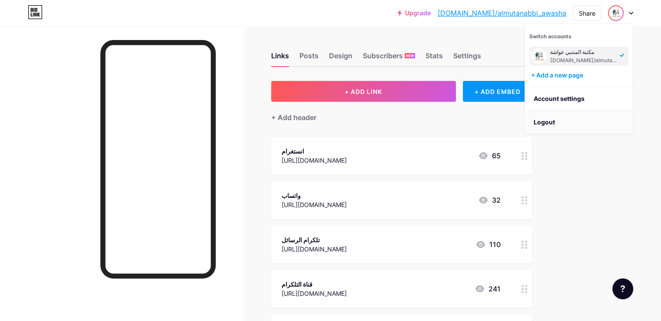
click at [558, 119] on li "Logout" at bounding box center [579, 121] width 108 height 23
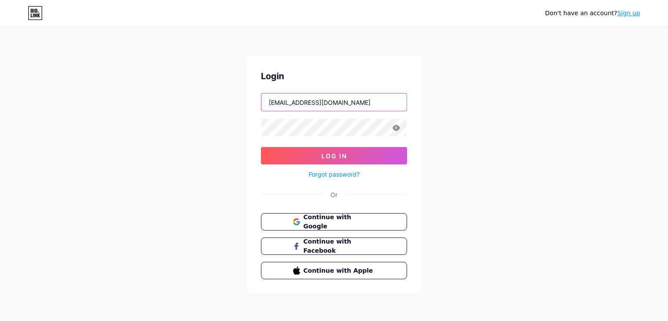
click at [303, 103] on input "[EMAIL_ADDRESS][DOMAIN_NAME]" at bounding box center [333, 101] width 145 height 17
click at [310, 104] on input "[EMAIL_ADDRESS][DOMAIN_NAME]" at bounding box center [333, 101] width 145 height 17
type input "[EMAIL_ADDRESS][DOMAIN_NAME]"
drag, startPoint x: 377, startPoint y: 100, endPoint x: 233, endPoint y: 116, distance: 144.7
click at [233, 116] on div "Don't have an account? Sign up Login [EMAIL_ADDRESS][DOMAIN_NAME] Log In Forgot…" at bounding box center [334, 160] width 668 height 321
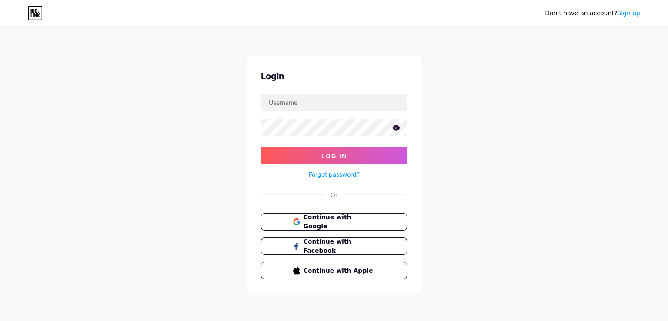
click at [474, 91] on div "Don't have an account? Sign up Login Log In Forgot password? Or Continue with G…" at bounding box center [334, 160] width 668 height 321
